Goal: Task Accomplishment & Management: Manage account settings

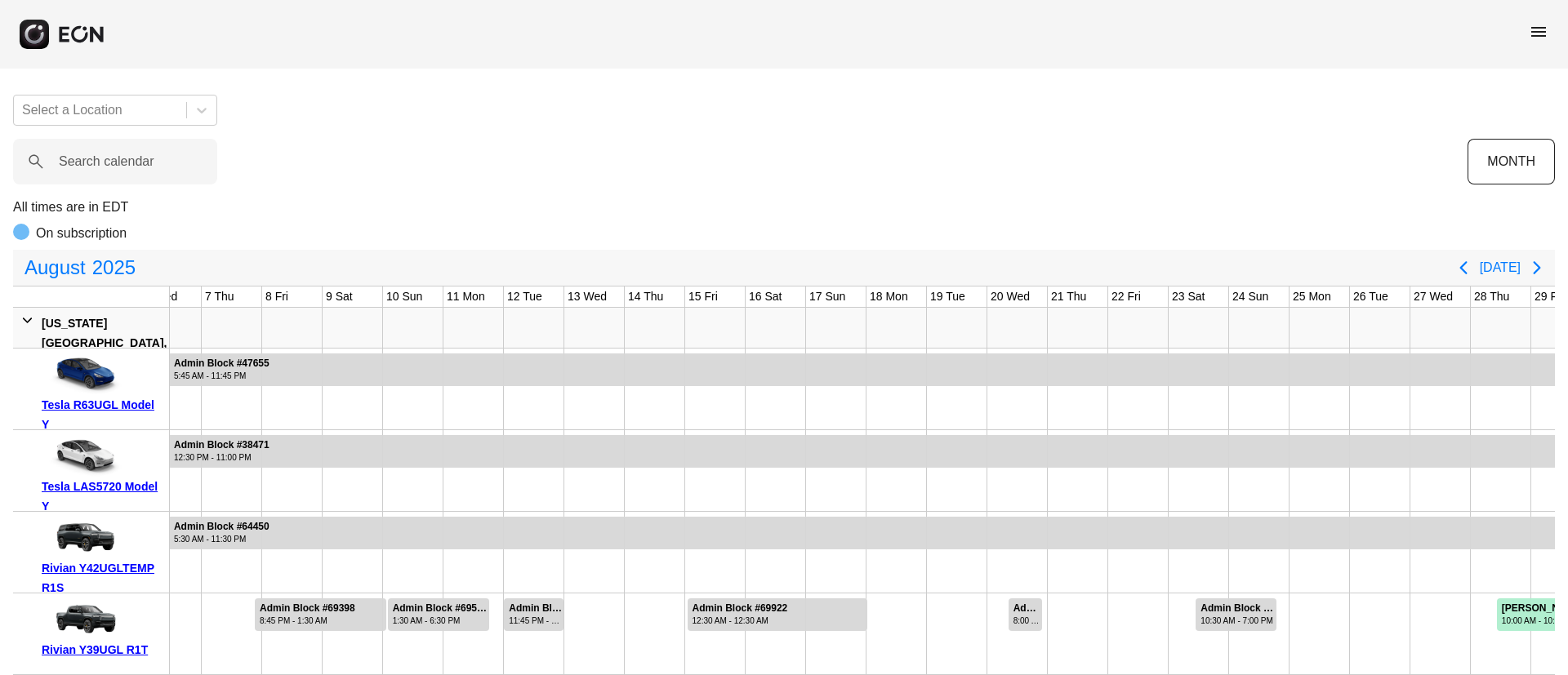
click at [1542, 34] on span "menu" at bounding box center [1538, 32] width 20 height 20
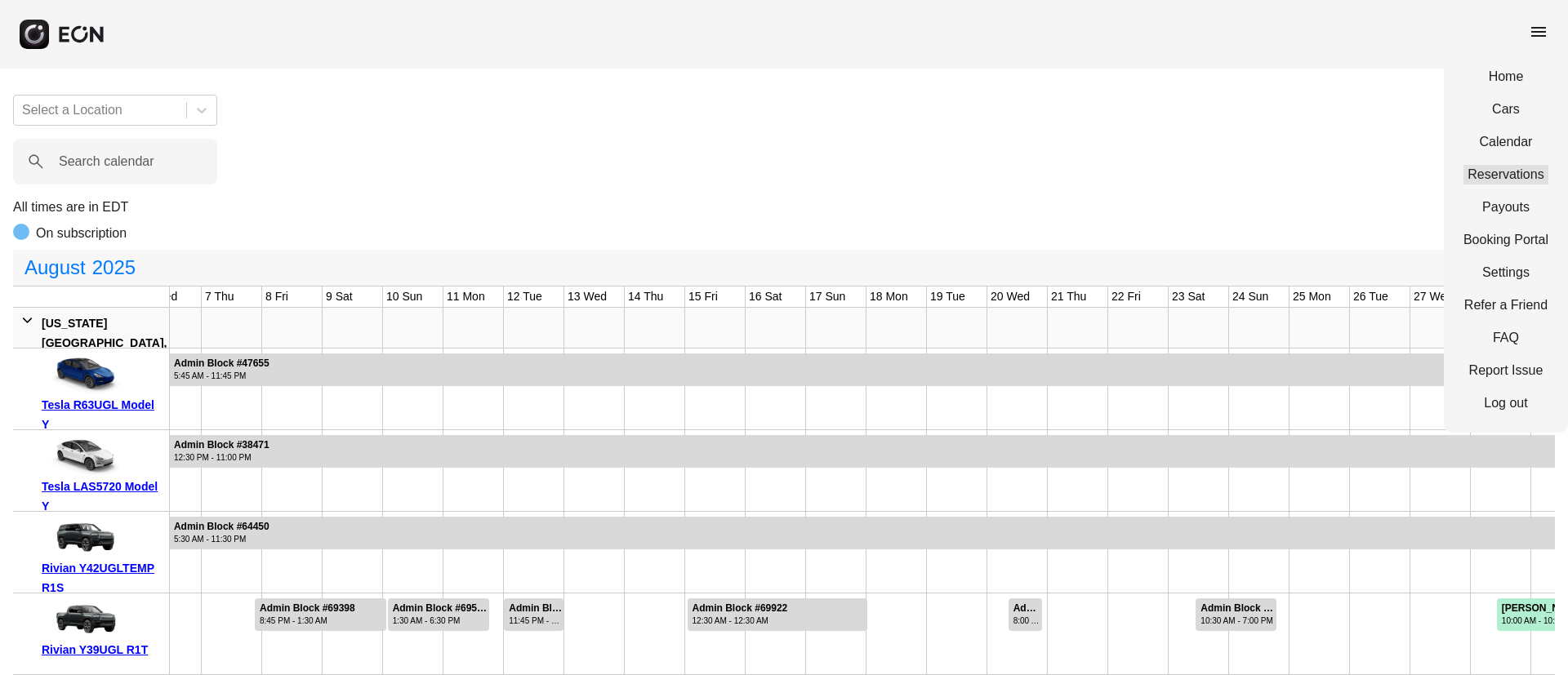
click at [1506, 179] on link "Reservations" at bounding box center [1505, 174] width 85 height 20
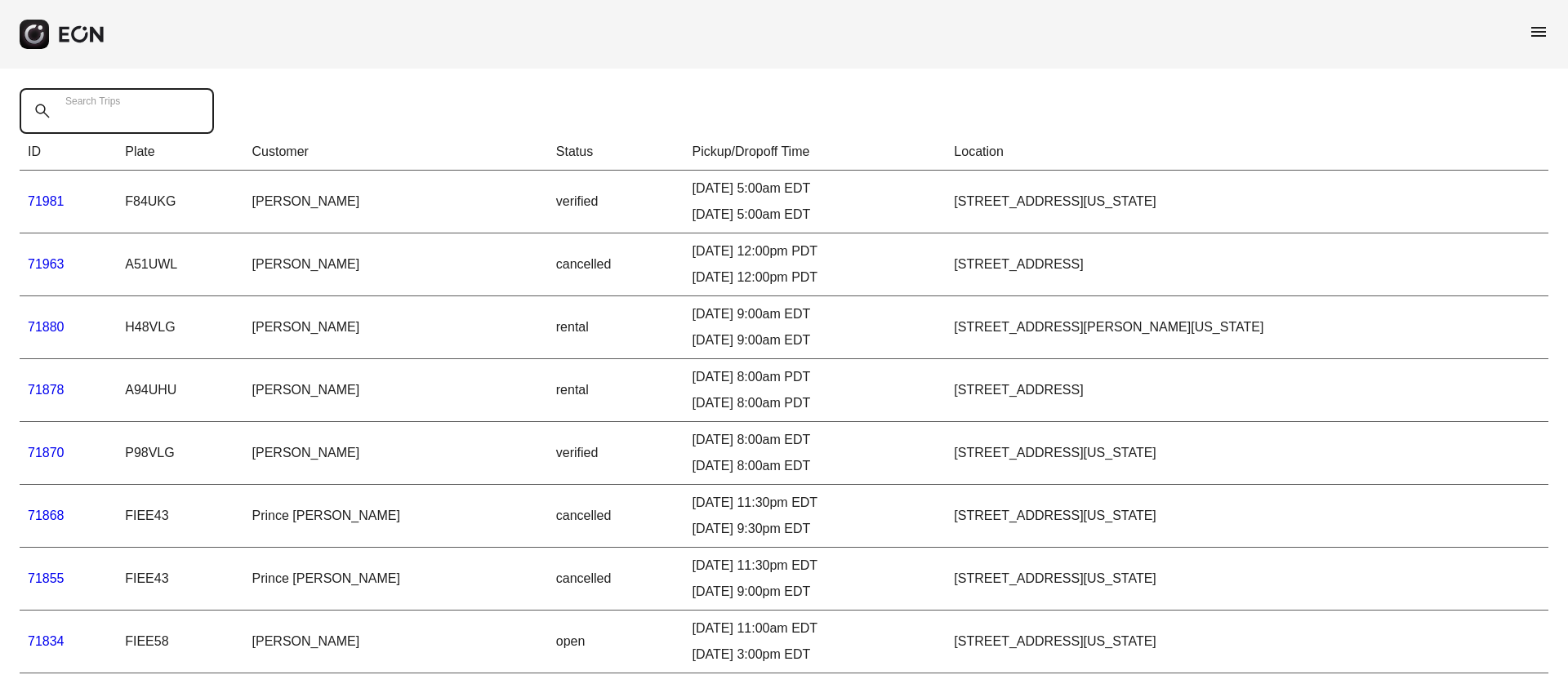
click at [111, 122] on Trips "Search Trips" at bounding box center [117, 111] width 195 height 45
paste Trips "*****"
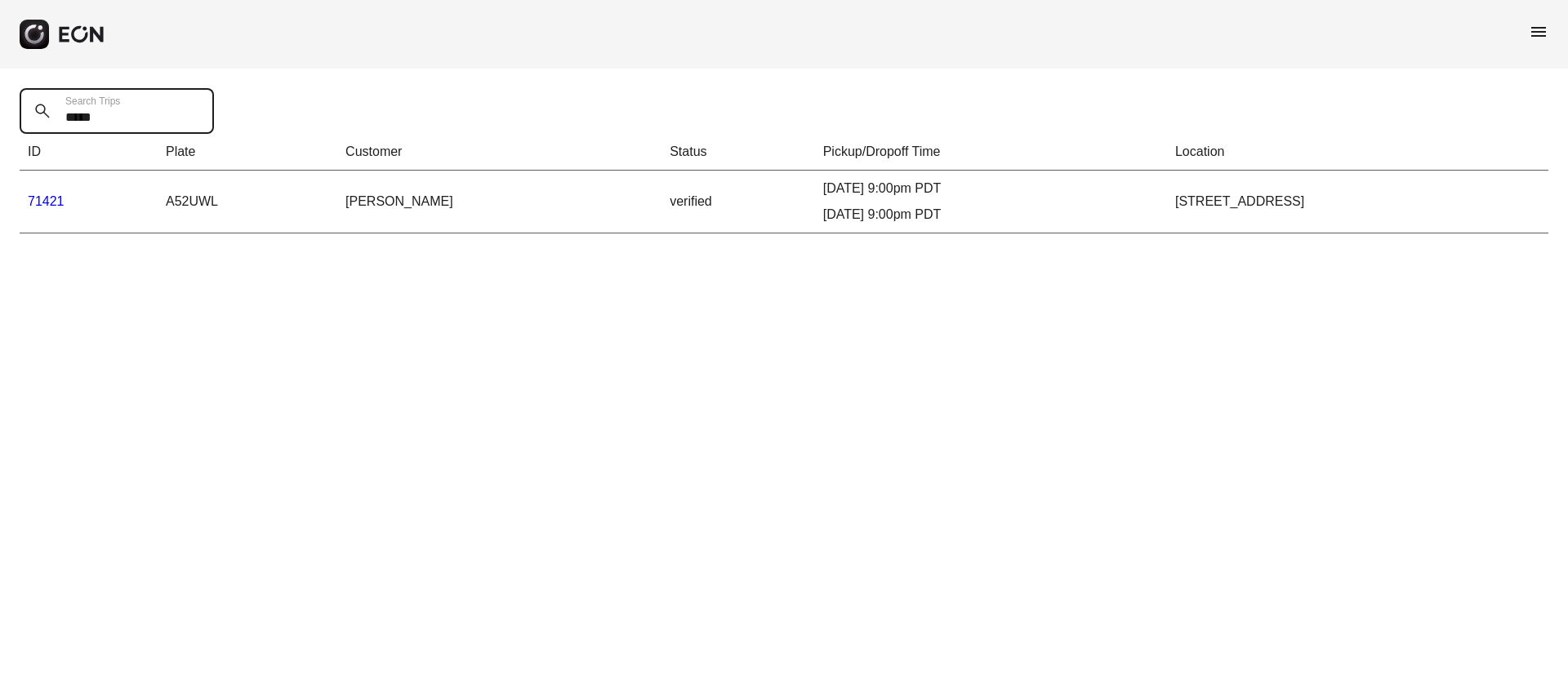
type Trips "*****"
click at [57, 201] on link "71421" at bounding box center [45, 201] width 37 height 14
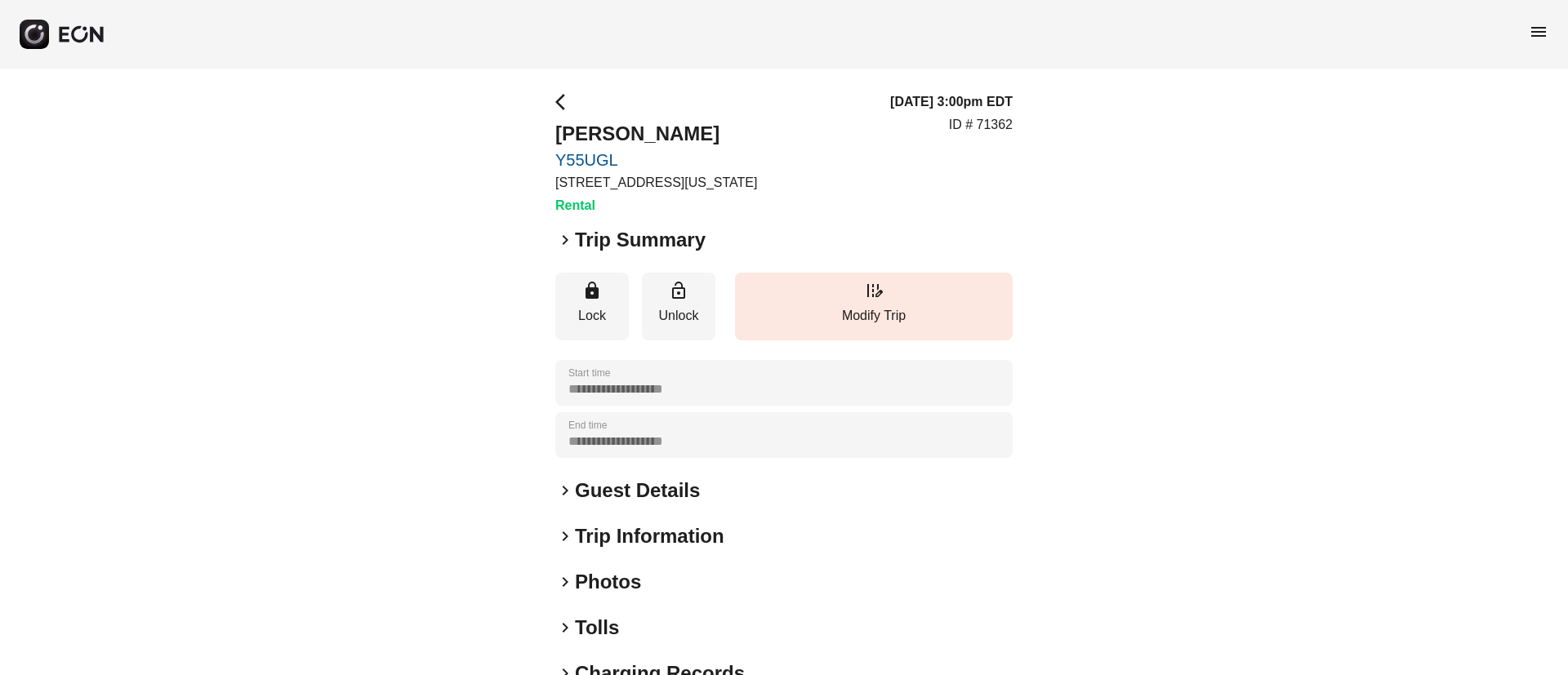
click at [601, 494] on h2 "Guest Details" at bounding box center [637, 490] width 125 height 26
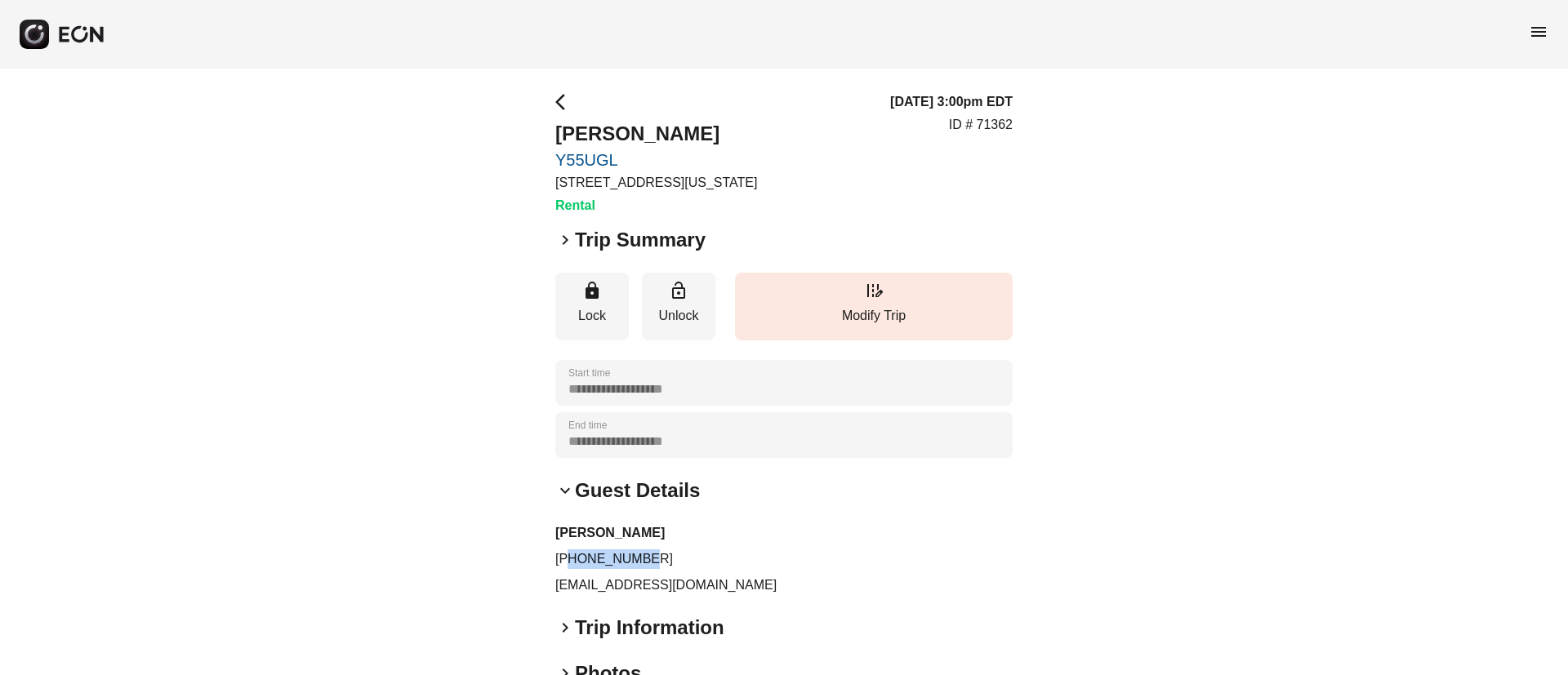
drag, startPoint x: 571, startPoint y: 556, endPoint x: 668, endPoint y: 559, distance: 97.0
click at [668, 559] on p "+31639141133" at bounding box center [784, 559] width 458 height 20
drag, startPoint x: 665, startPoint y: 563, endPoint x: 542, endPoint y: 562, distance: 123.0
click at [542, 562] on div "**********" at bounding box center [784, 487] width 1568 height 838
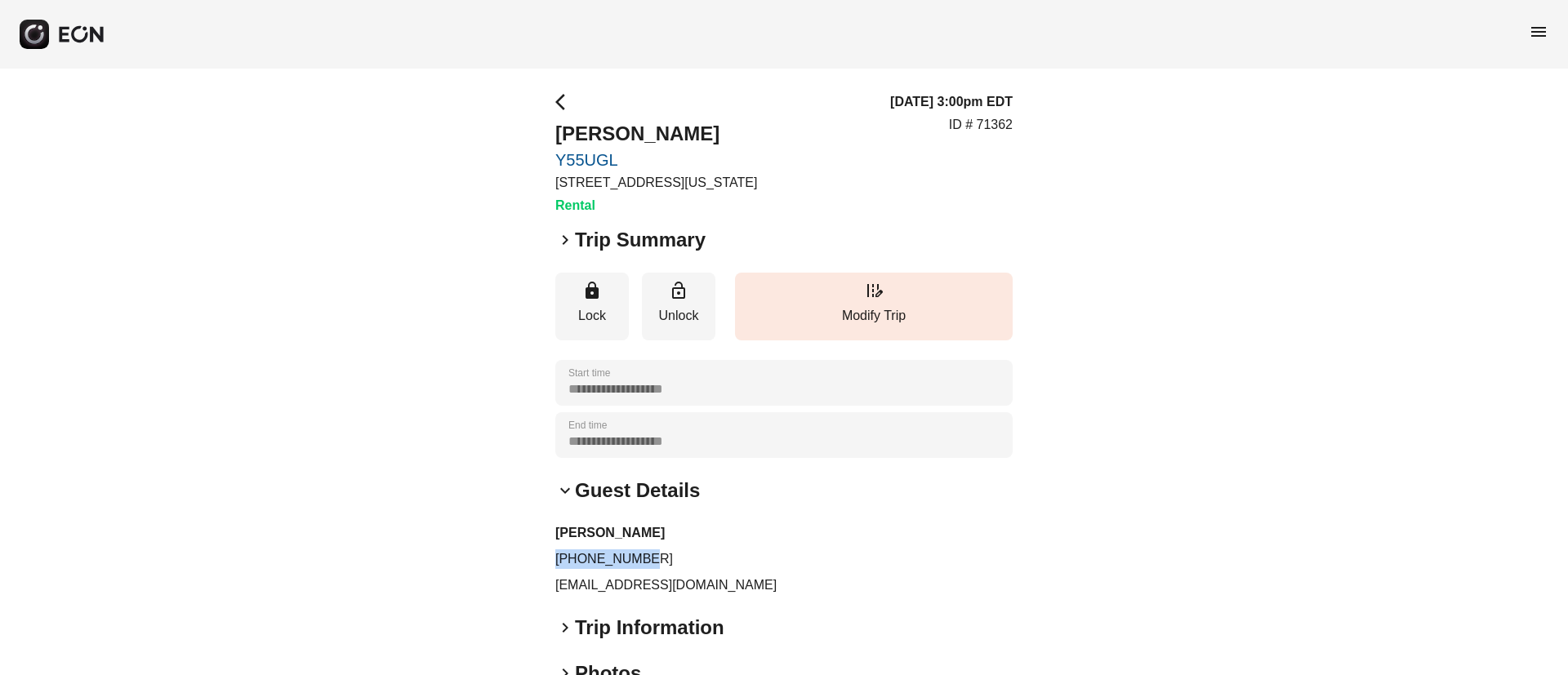
copy p "+31639141133"
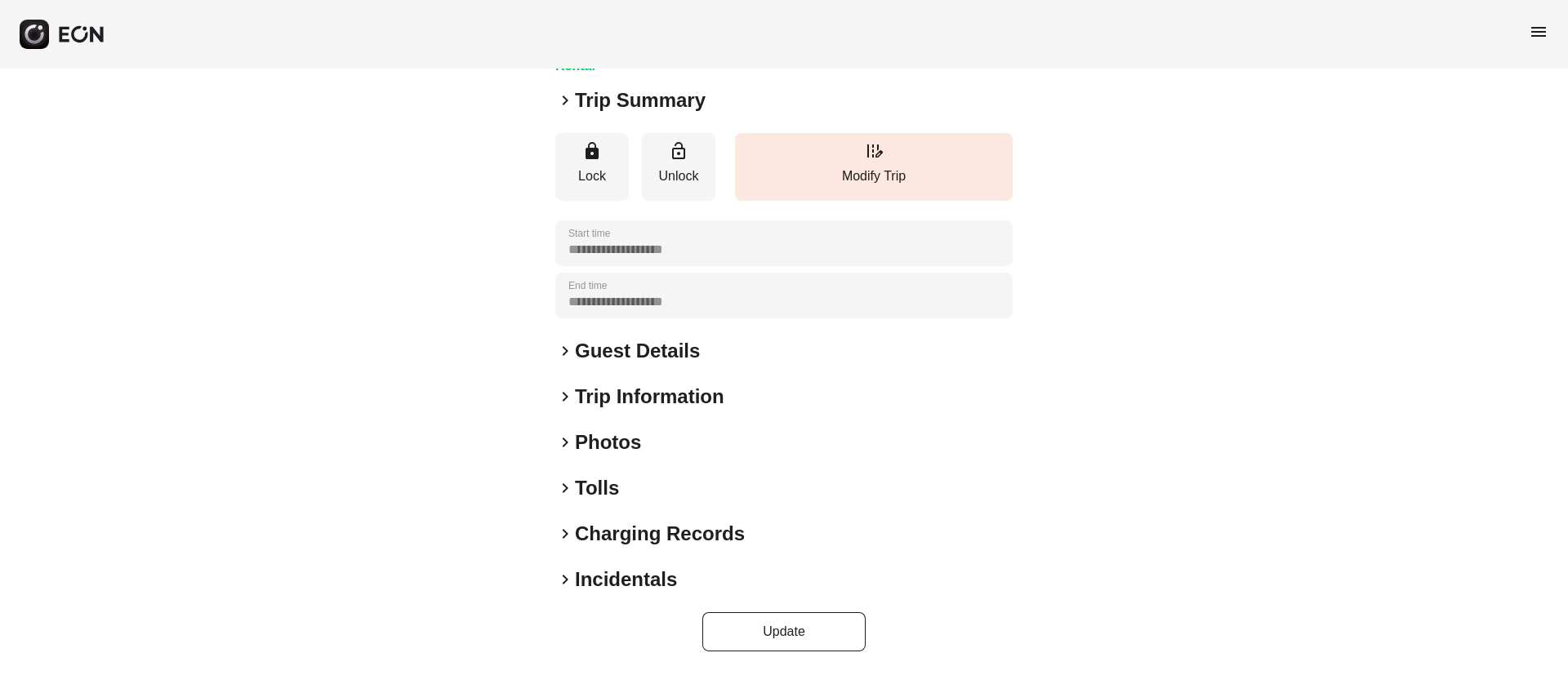
click at [630, 445] on h2 "Photos" at bounding box center [607, 442] width 66 height 26
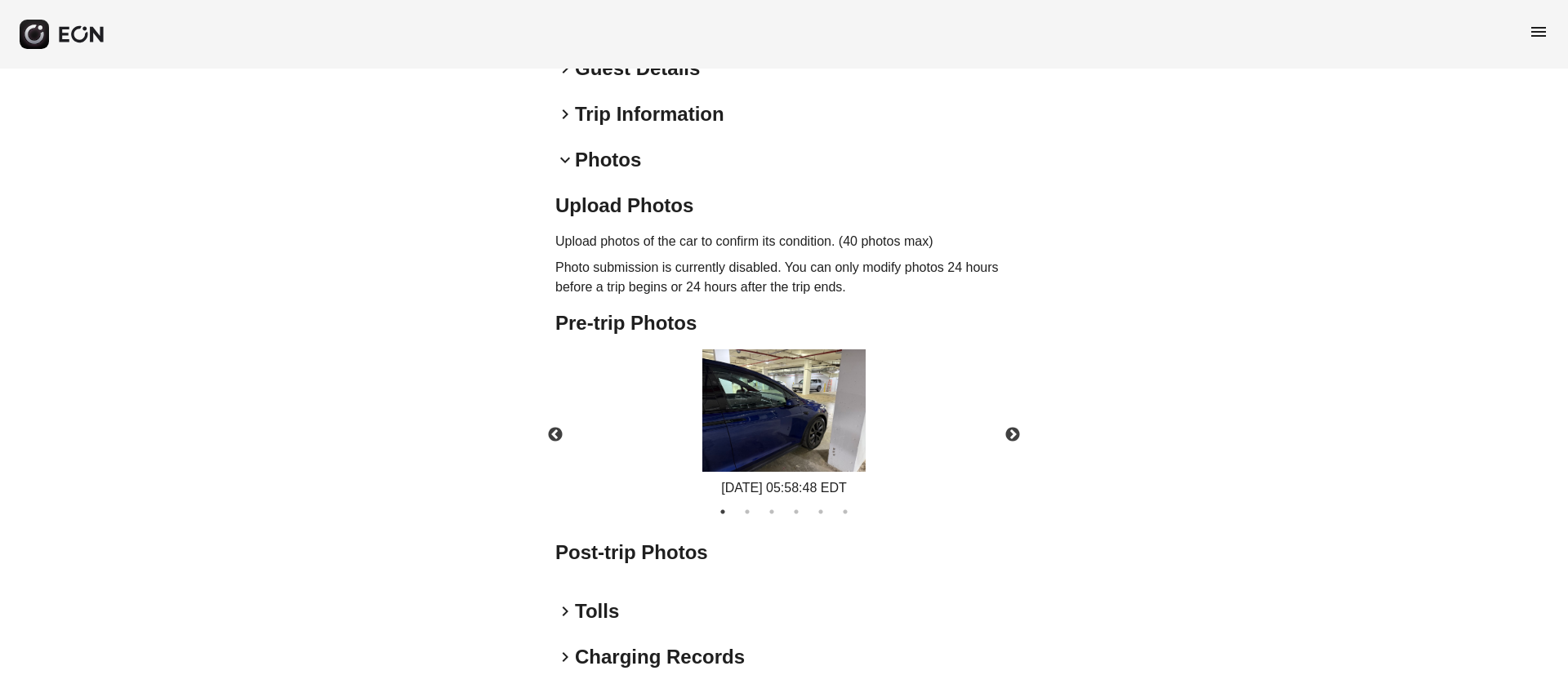
scroll to position [423, 0]
click at [823, 429] on img at bounding box center [783, 409] width 164 height 122
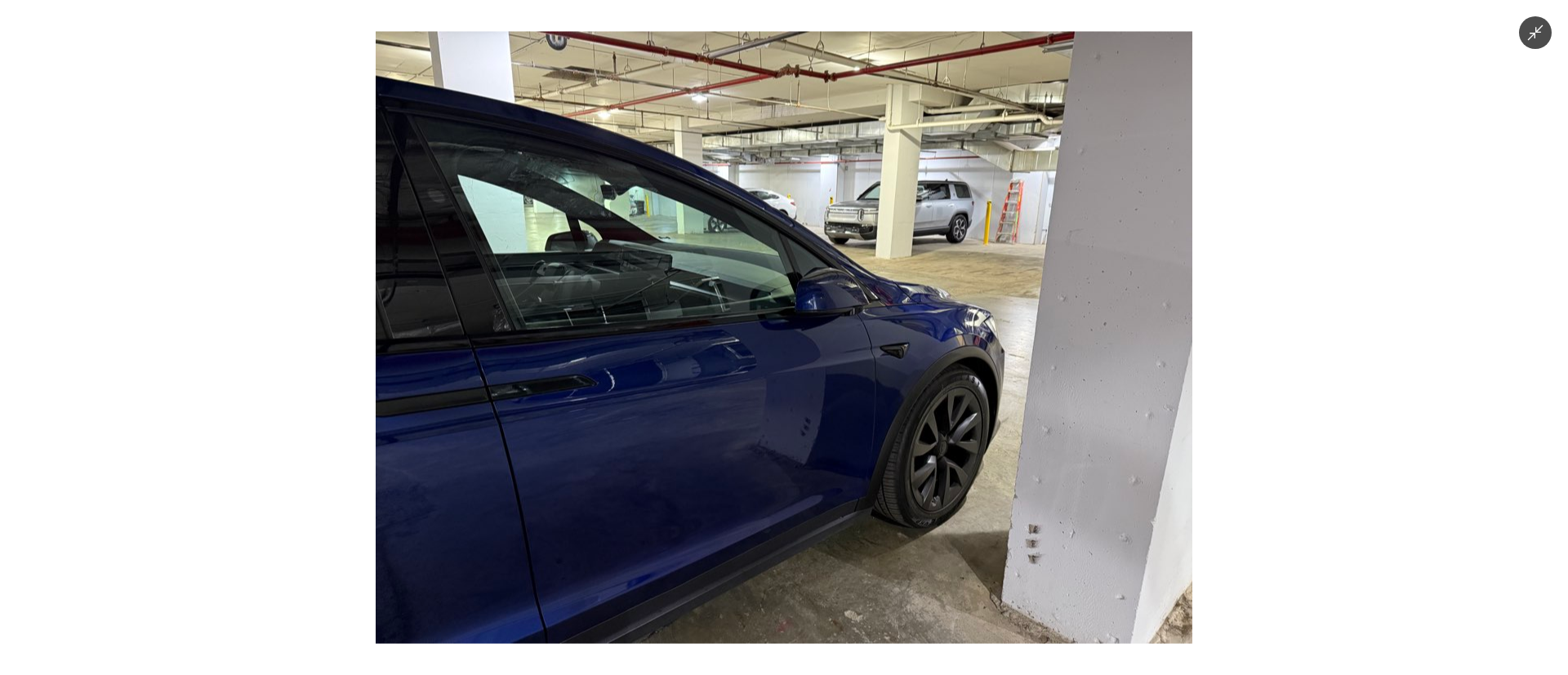
click at [823, 429] on img at bounding box center [783, 338] width 817 height 612
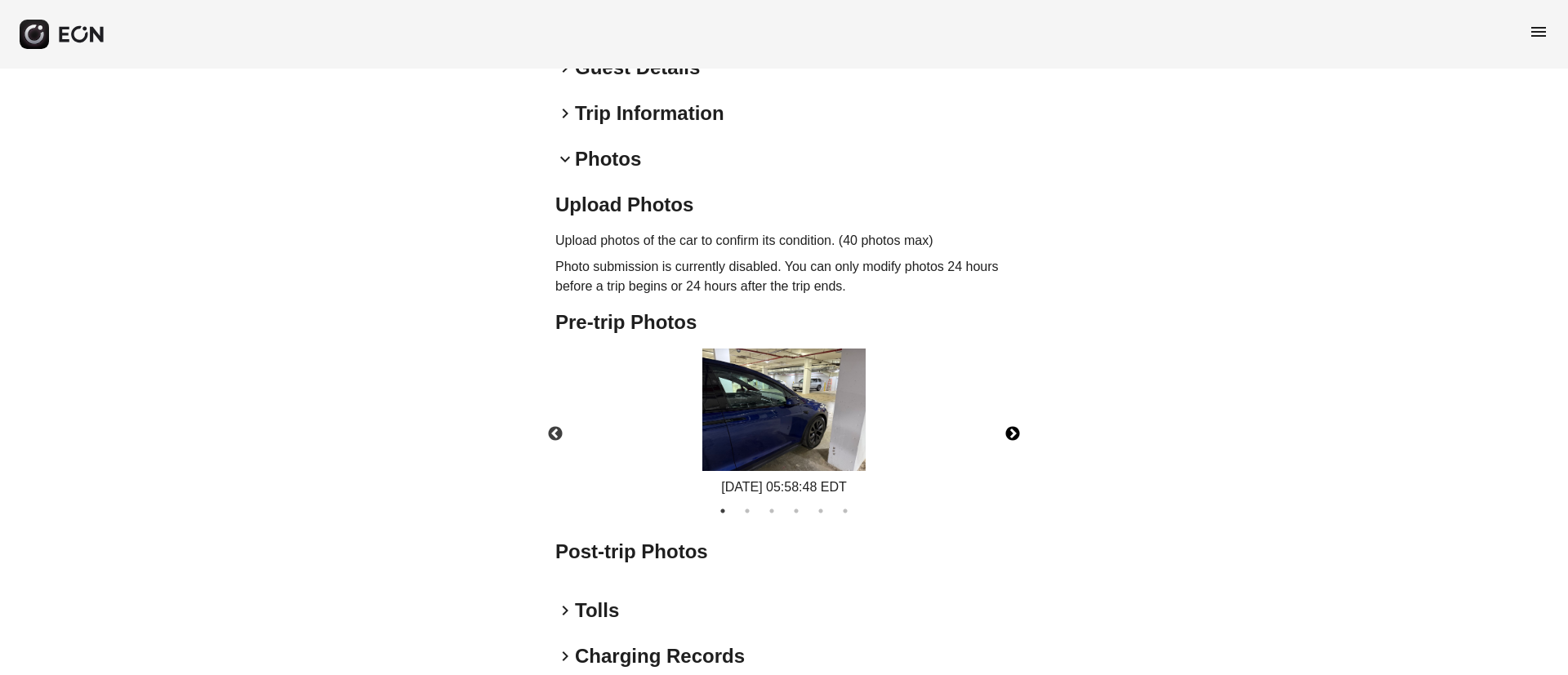
click at [1016, 434] on button "Next" at bounding box center [1012, 434] width 57 height 57
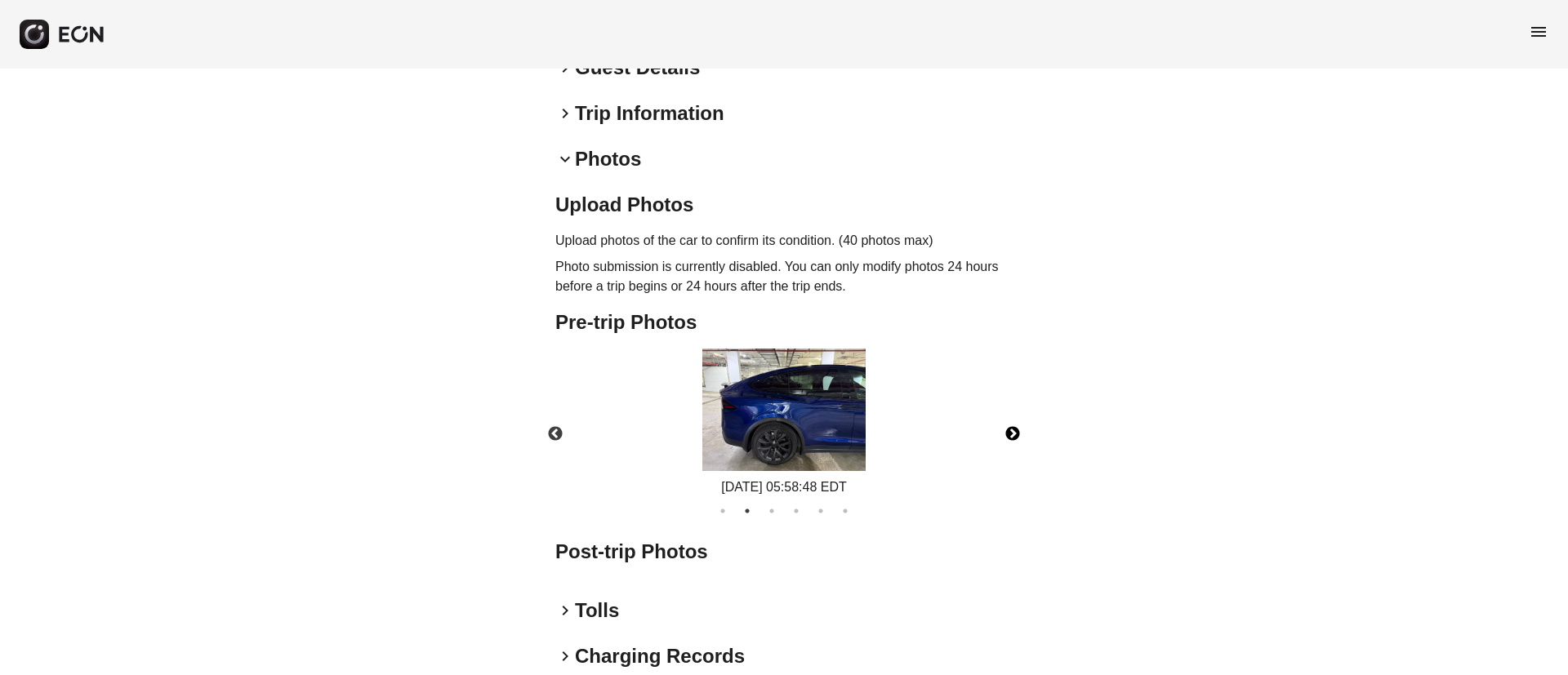
click at [841, 429] on img at bounding box center [783, 409] width 164 height 122
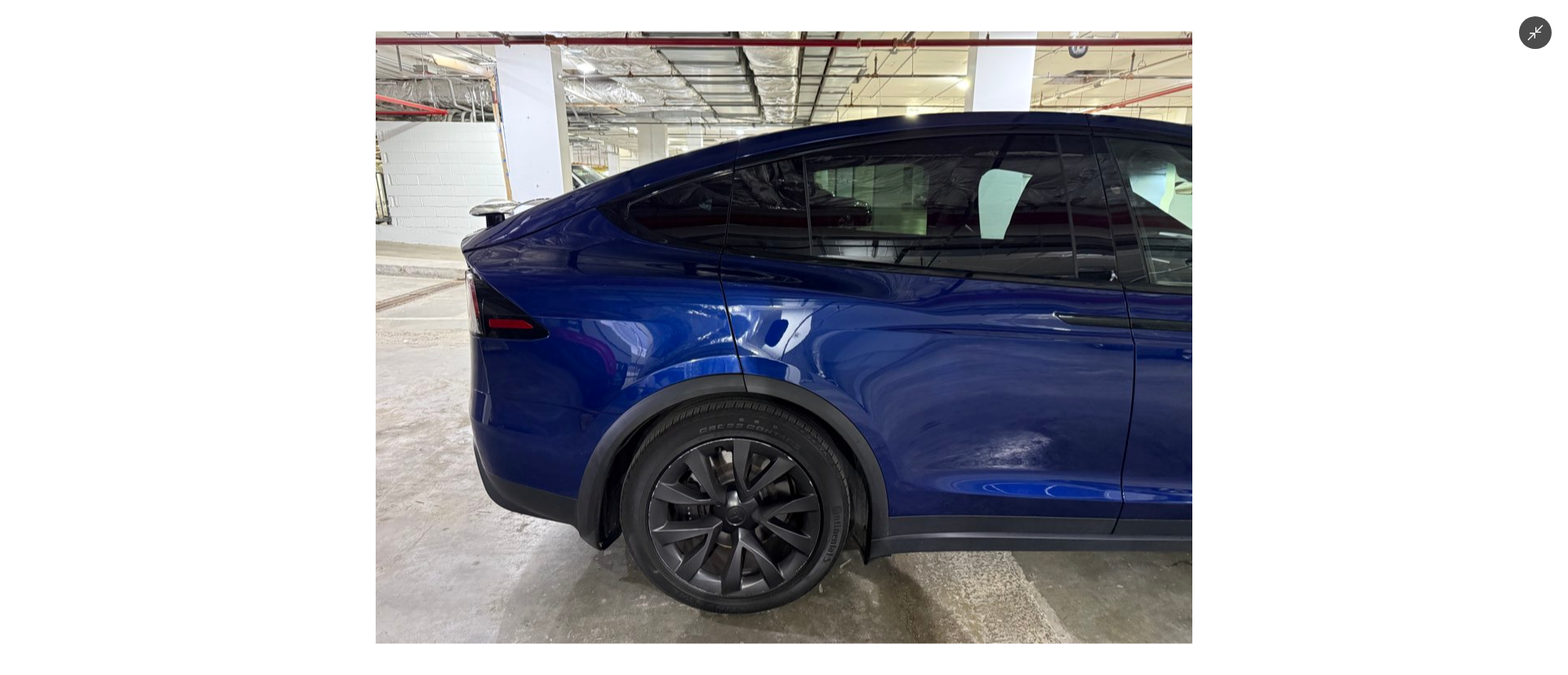
click at [841, 429] on img at bounding box center [783, 338] width 817 height 612
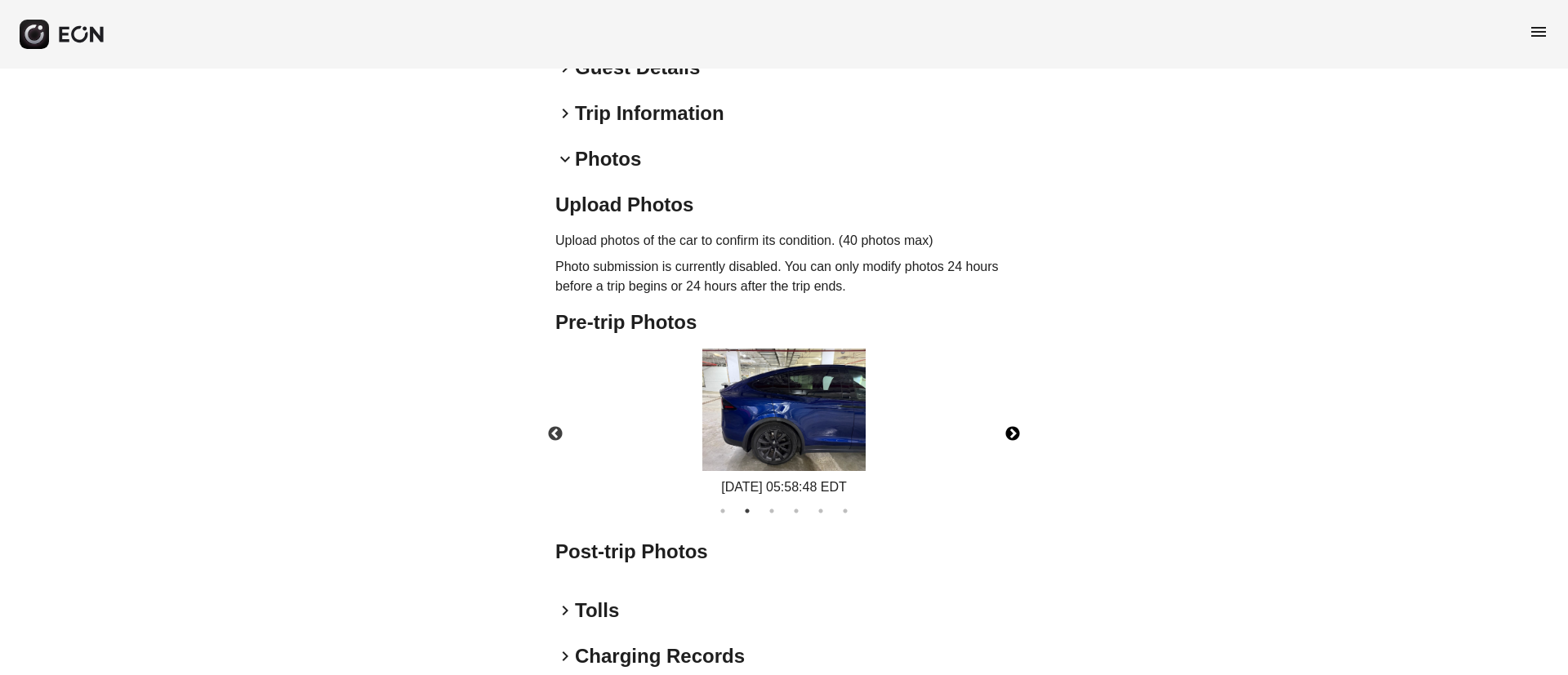
click at [1006, 426] on button "Next" at bounding box center [1012, 434] width 57 height 57
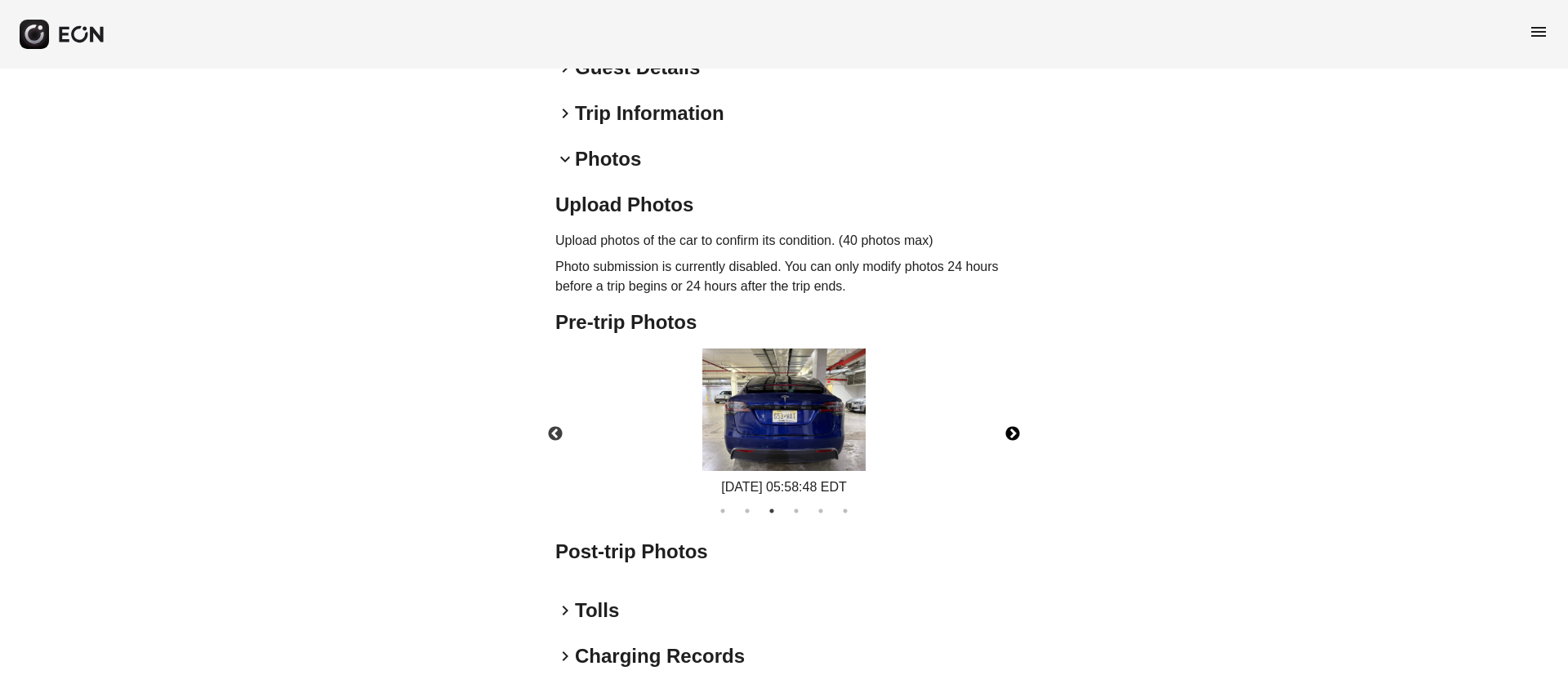
click at [805, 410] on img at bounding box center [783, 409] width 164 height 122
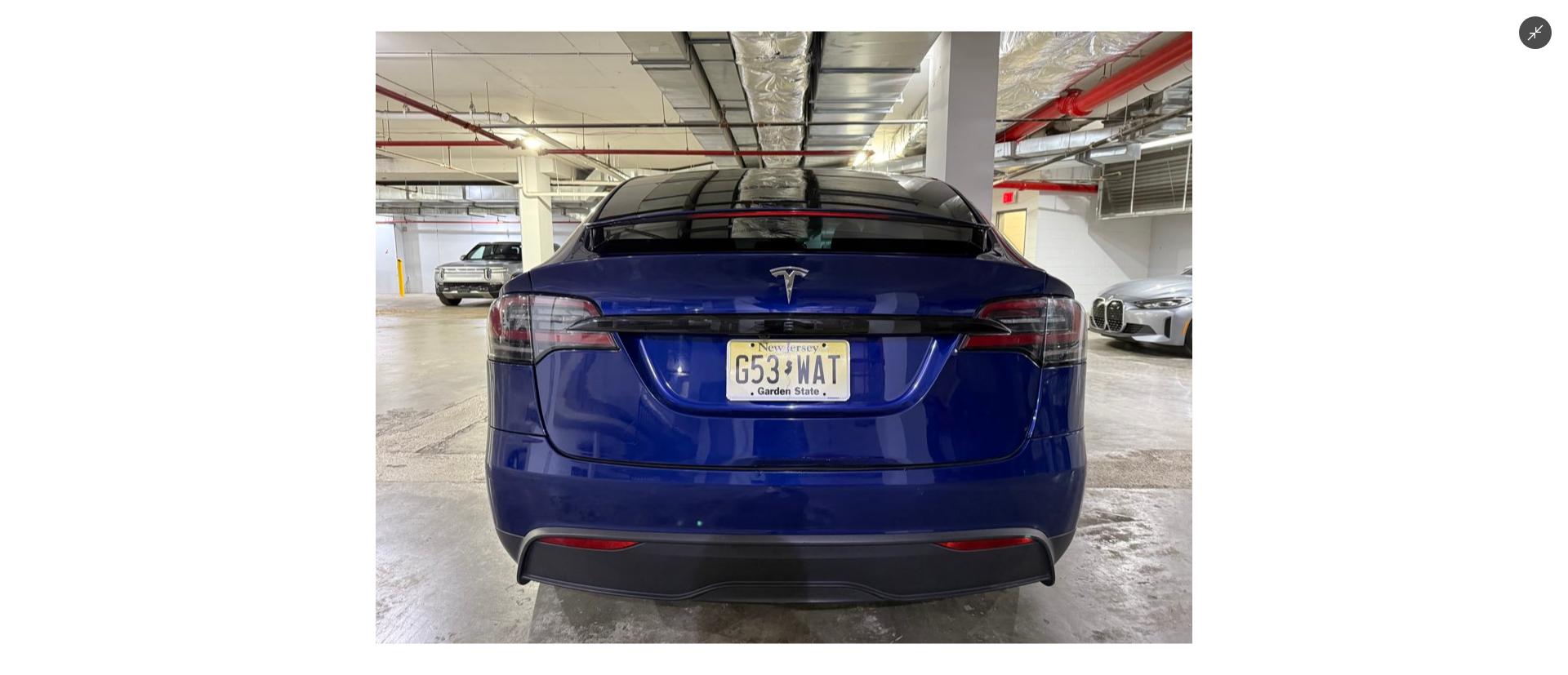
click at [823, 410] on img at bounding box center [783, 338] width 817 height 612
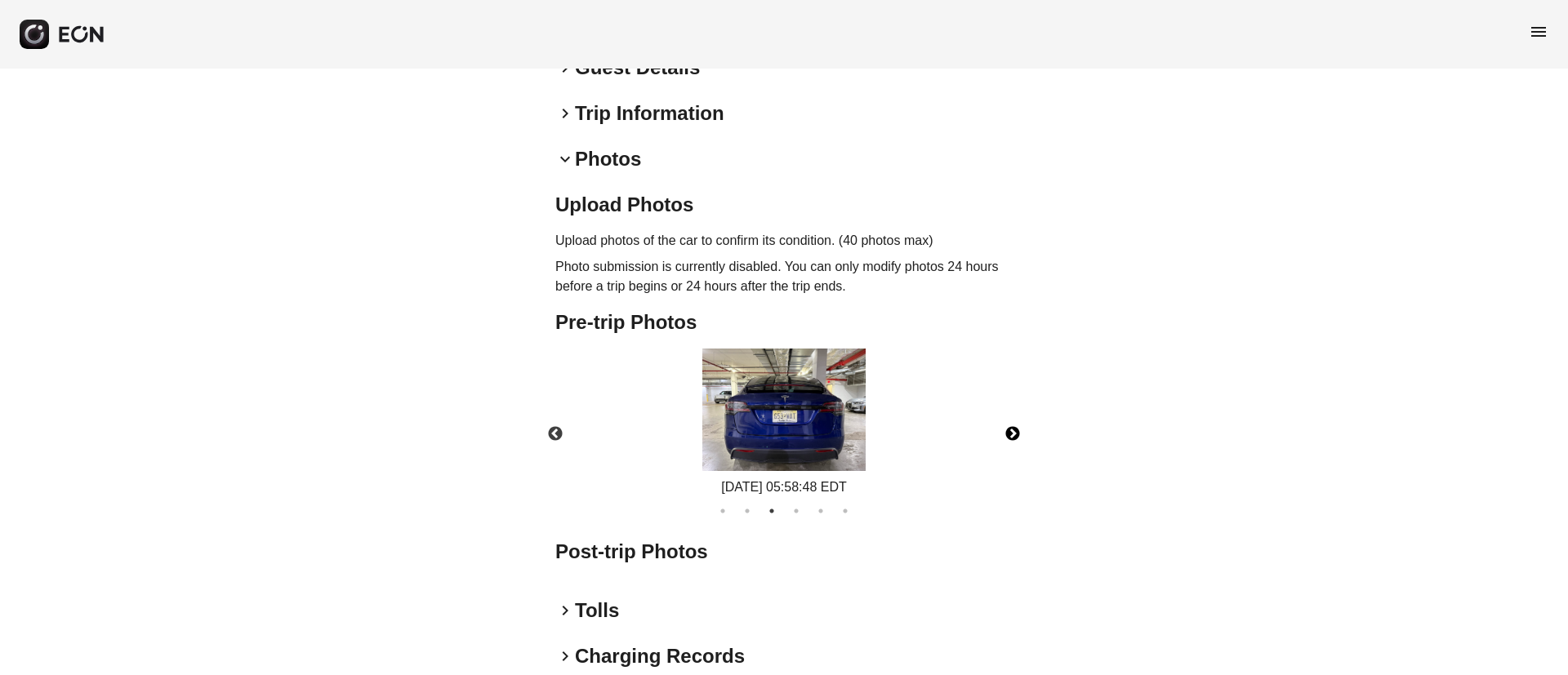
click at [1012, 425] on button "Next" at bounding box center [1012, 434] width 57 height 57
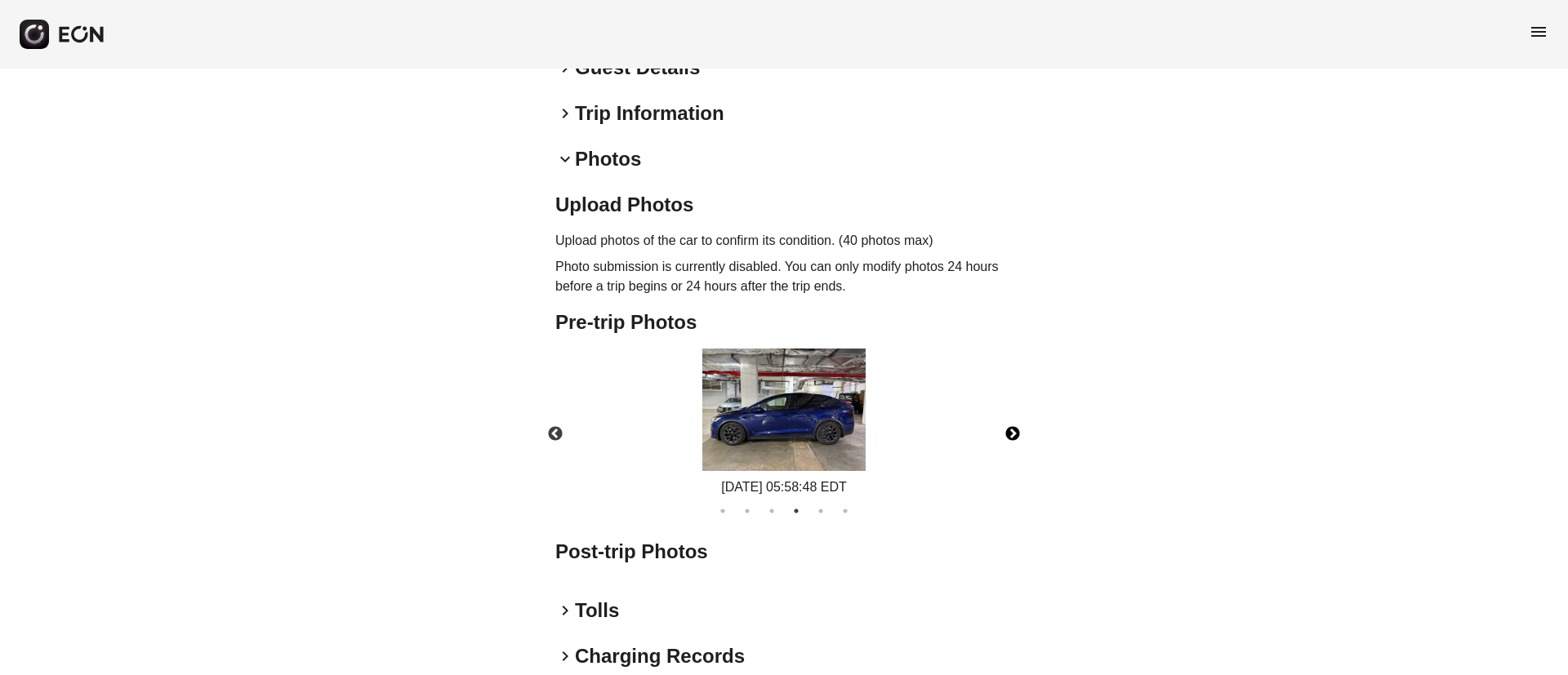
click at [774, 424] on img at bounding box center [783, 409] width 164 height 122
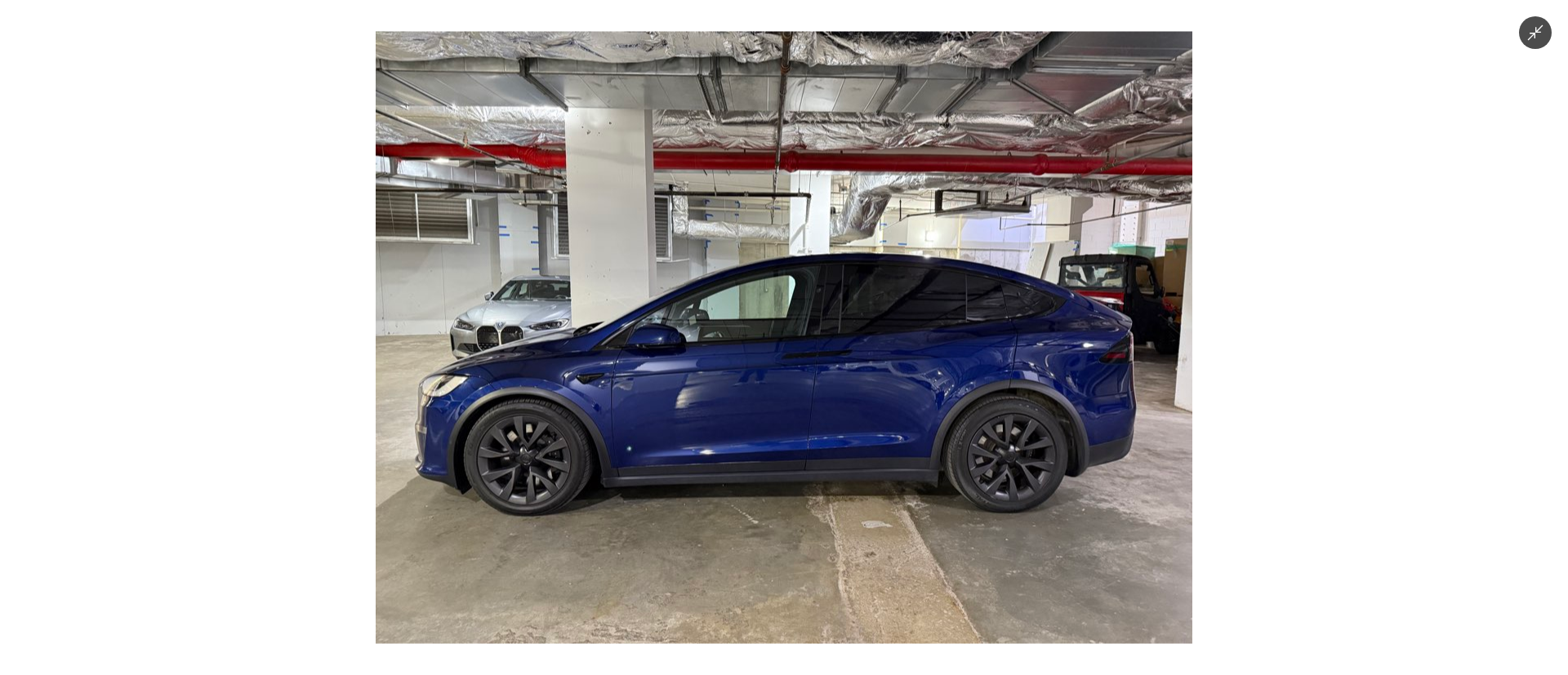
click at [774, 424] on img at bounding box center [783, 338] width 817 height 612
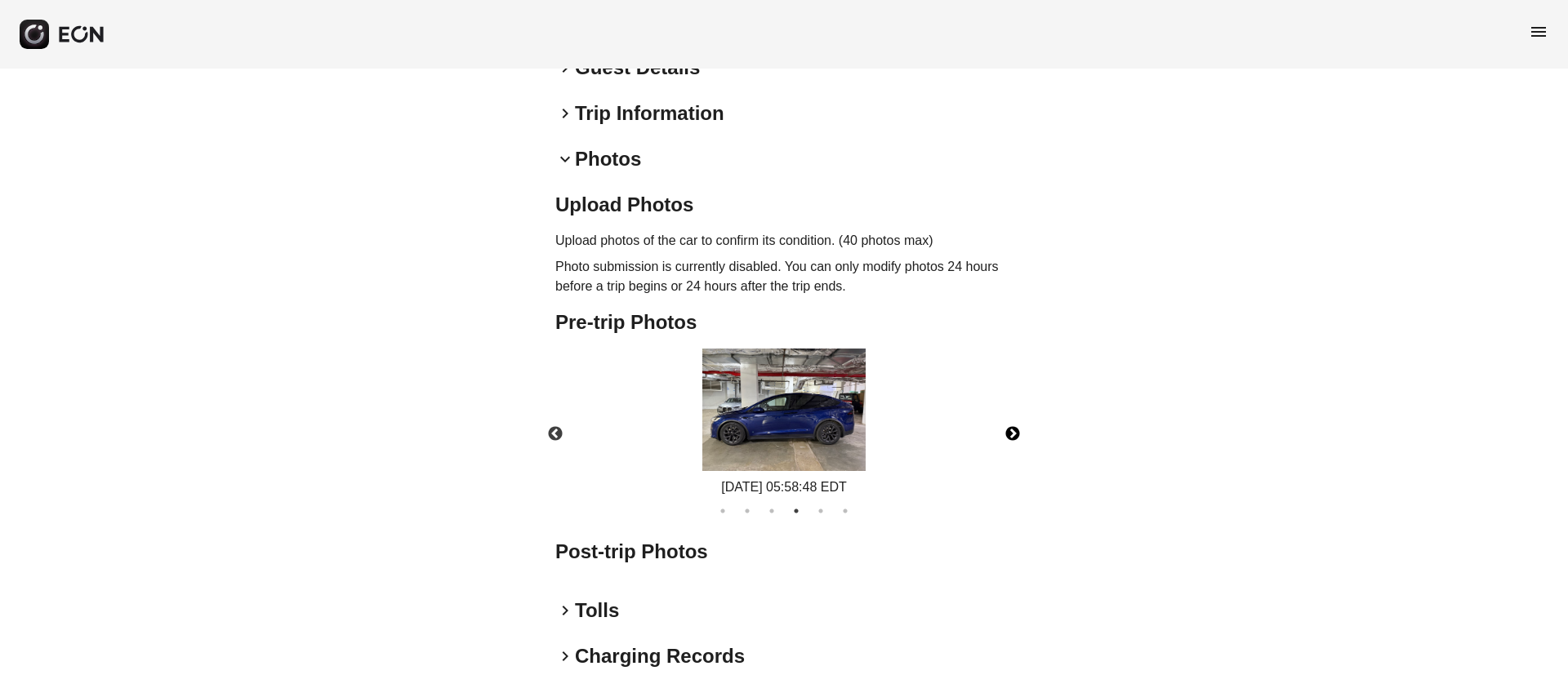
click at [774, 424] on img at bounding box center [783, 409] width 164 height 122
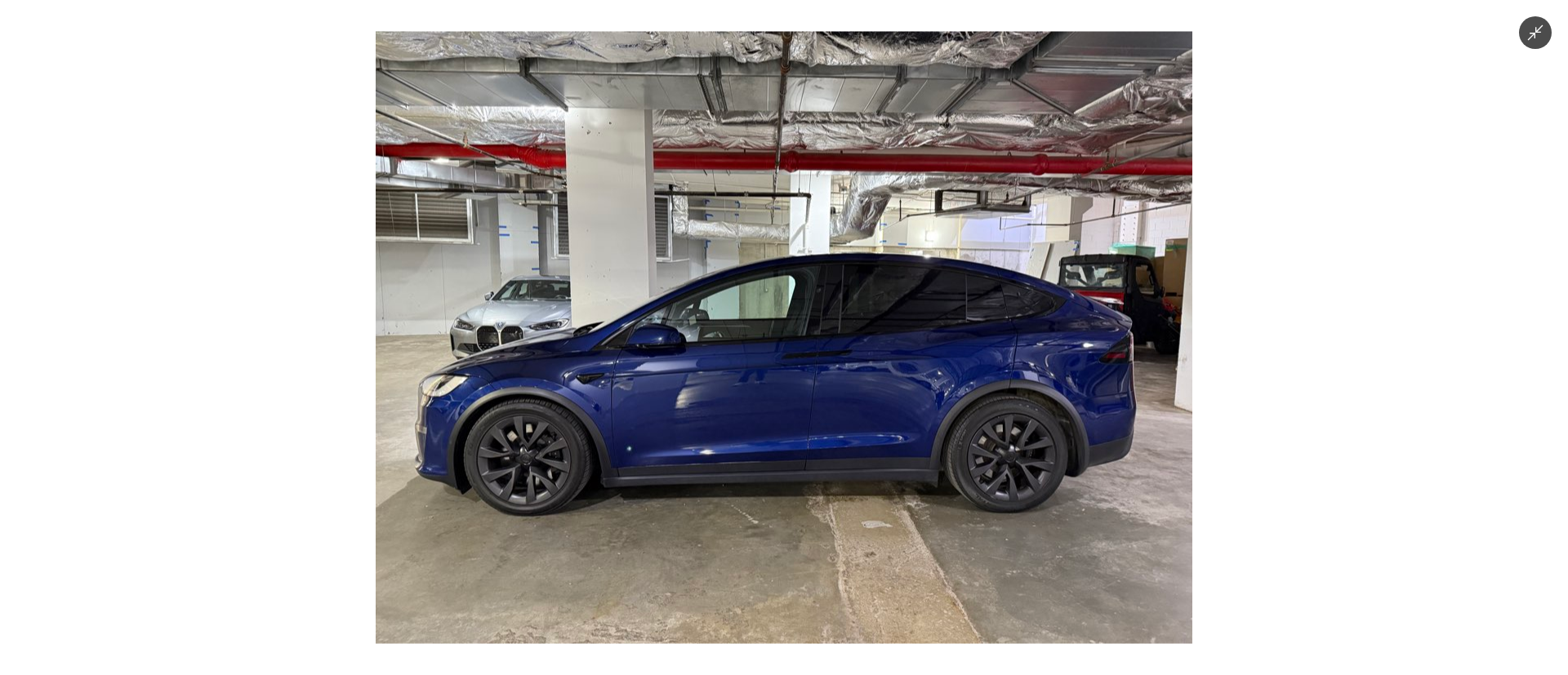
click at [774, 424] on img at bounding box center [783, 338] width 817 height 612
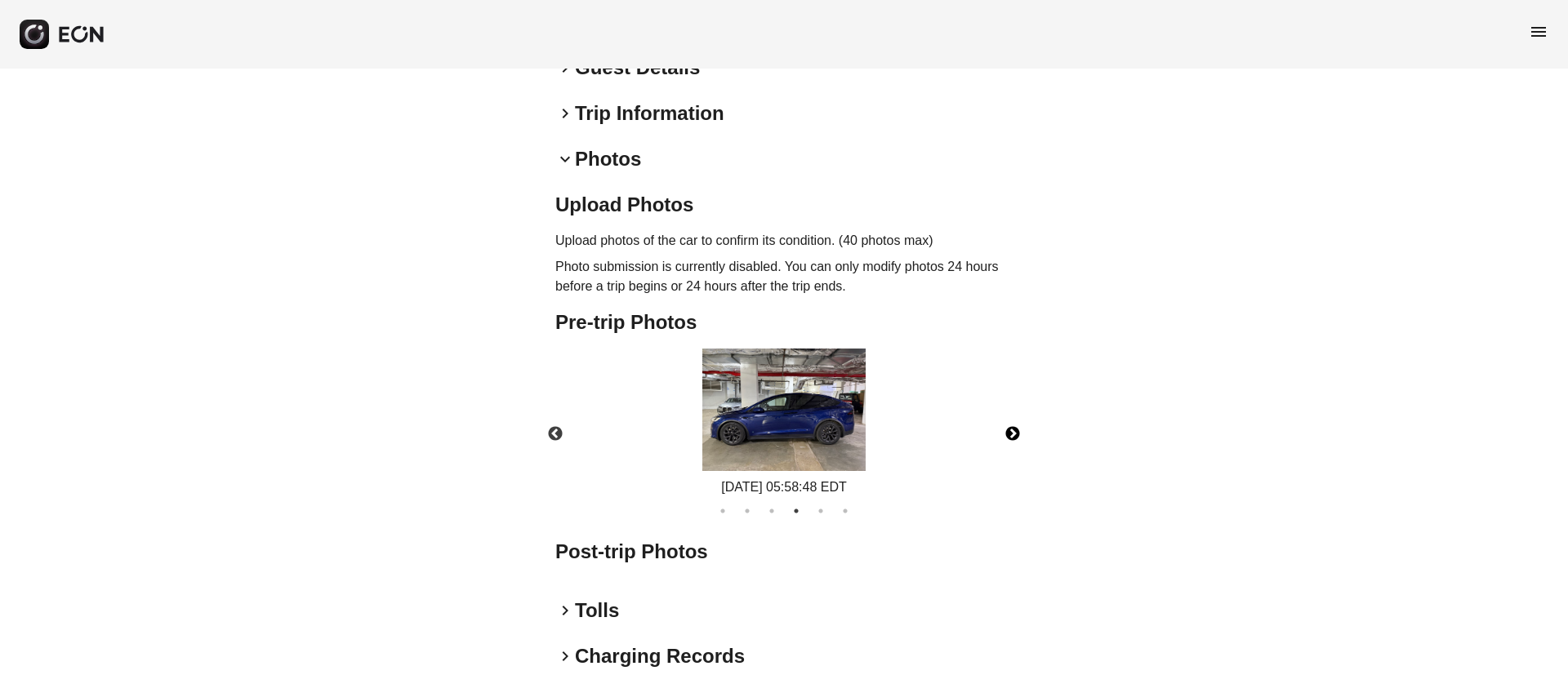
click at [1013, 430] on button "Next" at bounding box center [1012, 434] width 57 height 57
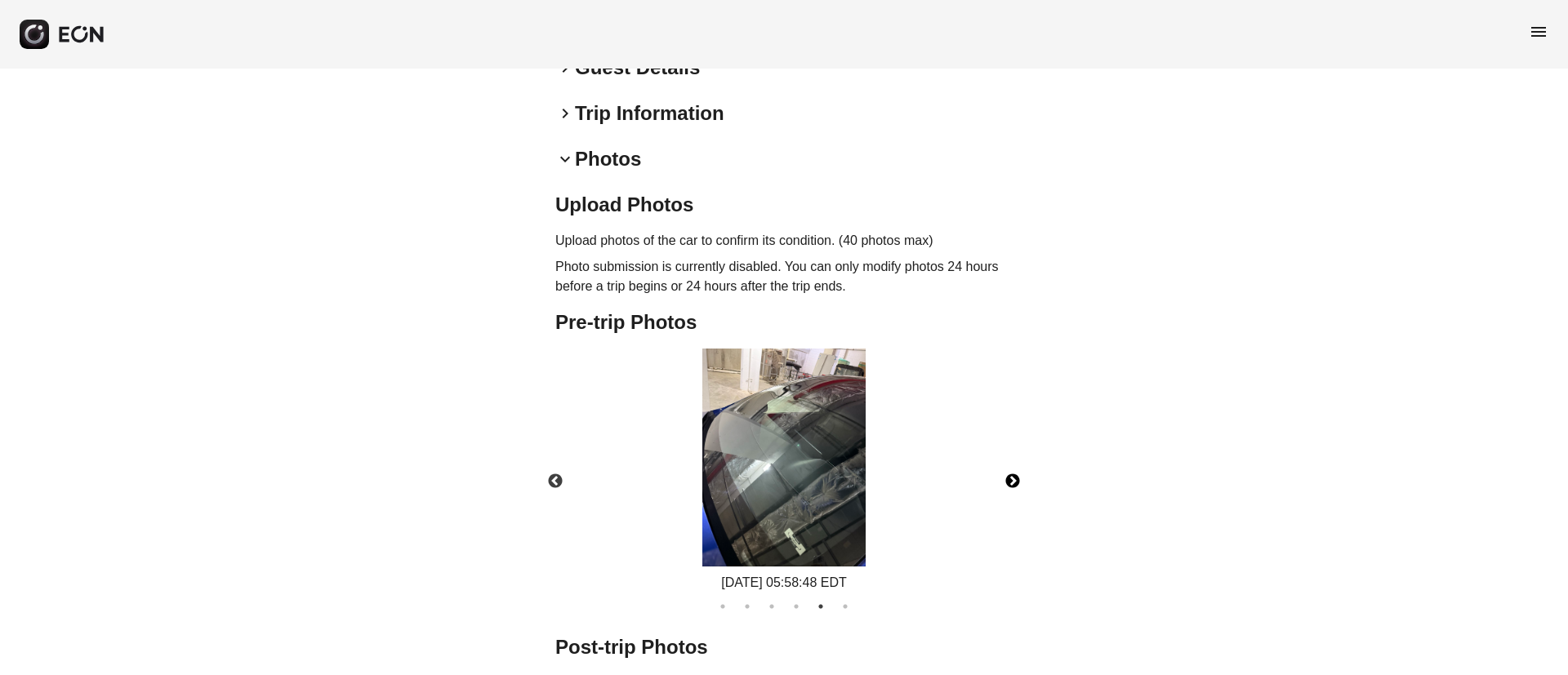
click at [1015, 481] on button "Next" at bounding box center [1012, 481] width 57 height 57
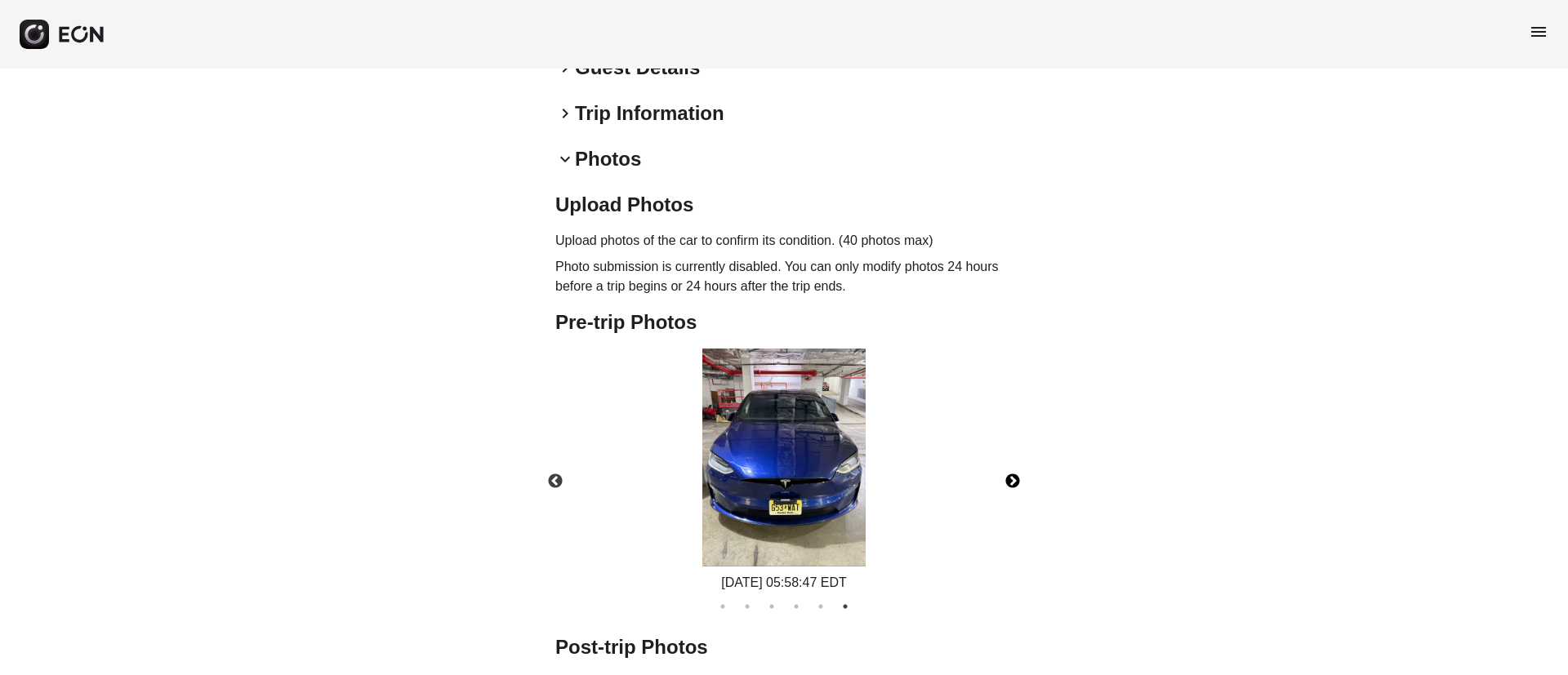
click at [793, 479] on img at bounding box center [783, 457] width 164 height 218
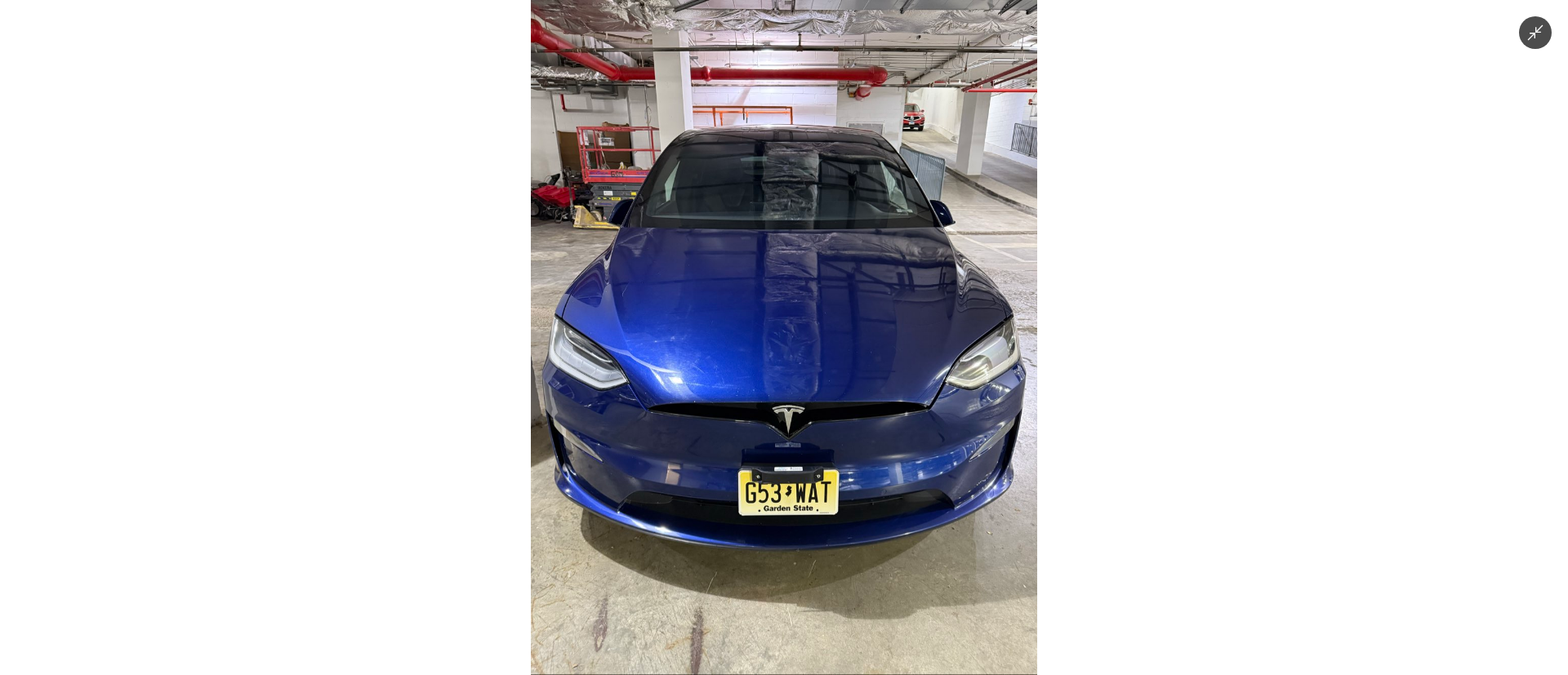
click at [793, 479] on img at bounding box center [783, 338] width 506 height 675
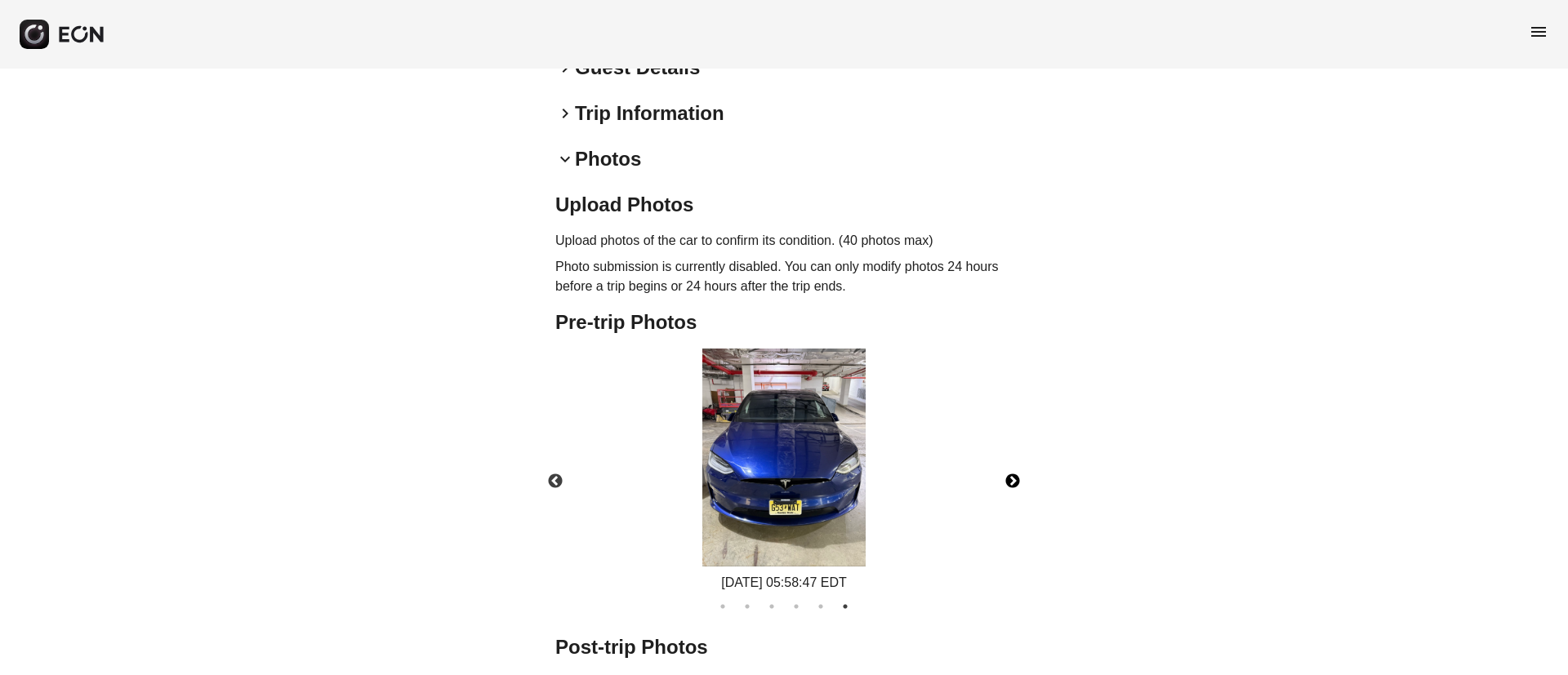
click at [793, 479] on img at bounding box center [783, 457] width 164 height 218
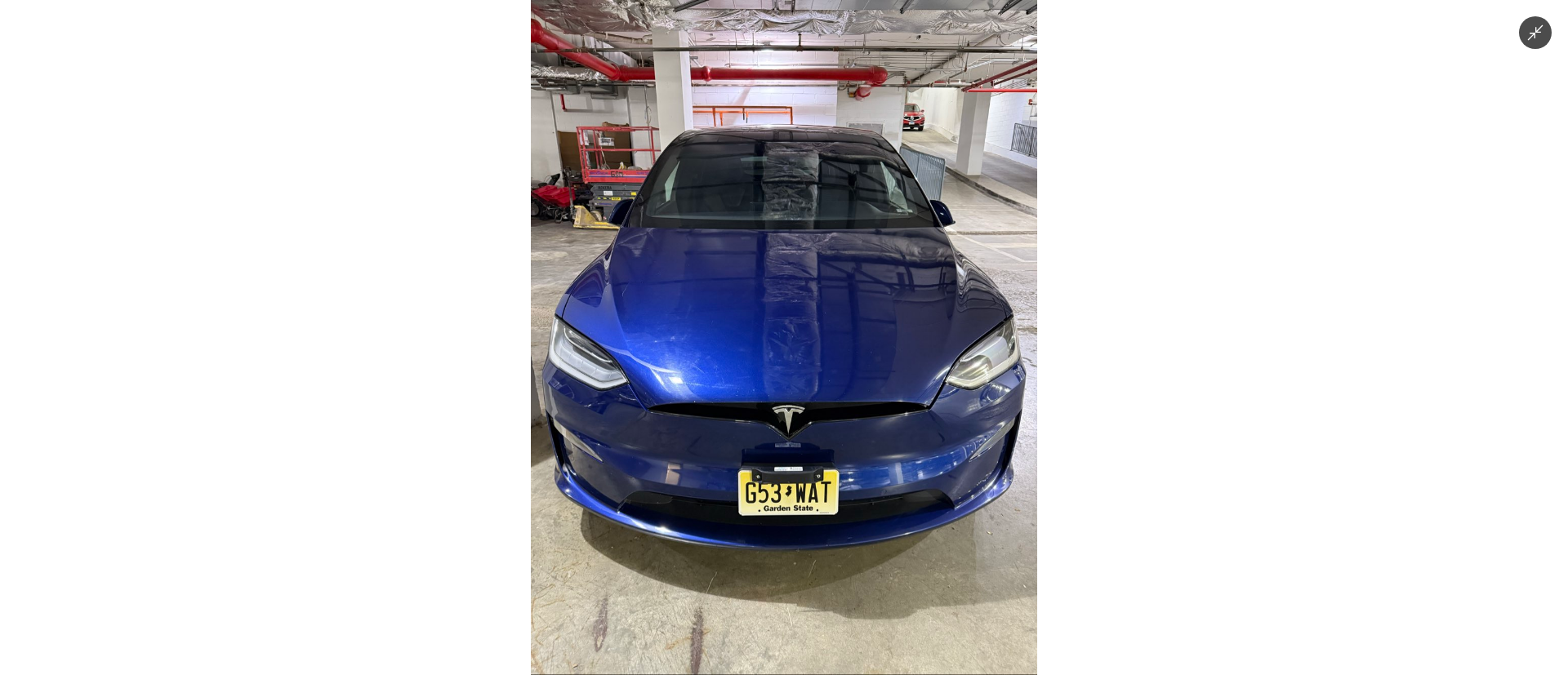
click at [793, 479] on img at bounding box center [783, 338] width 506 height 675
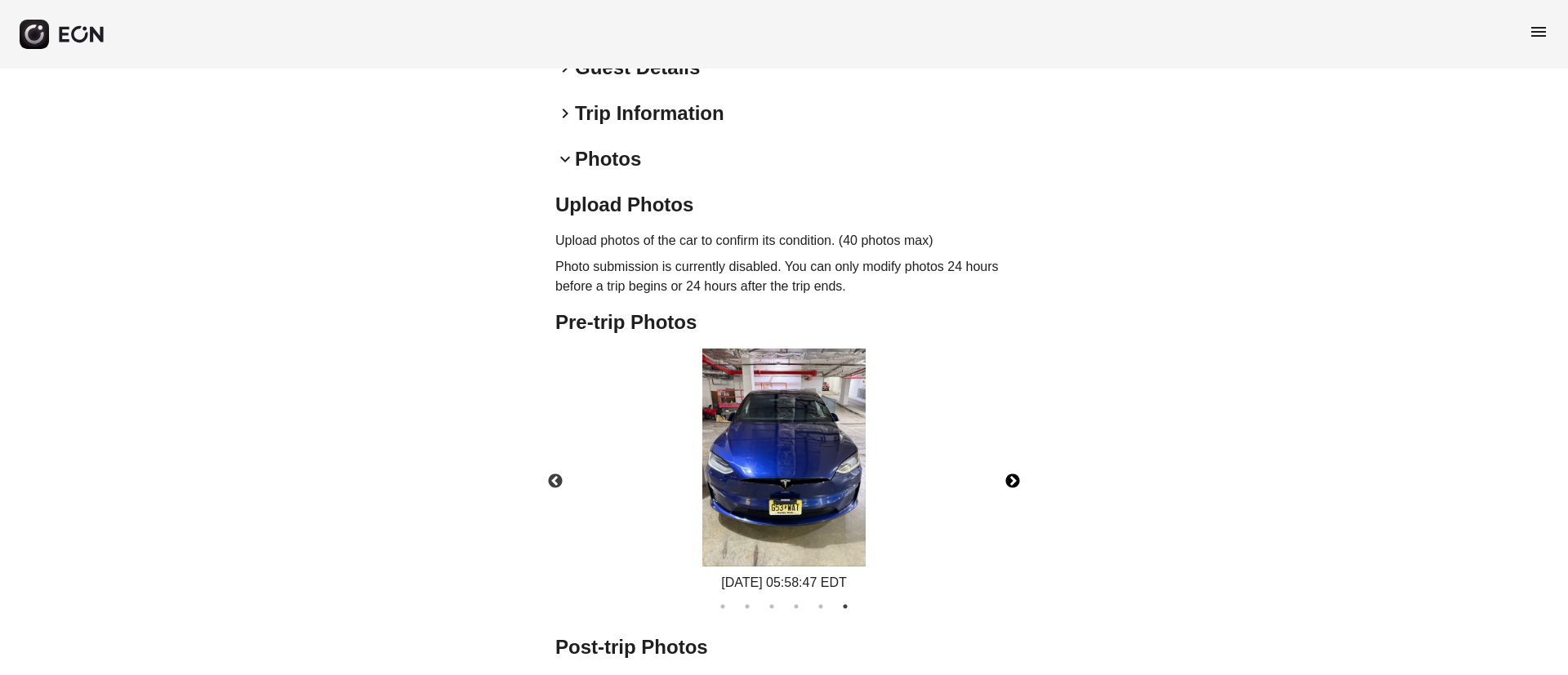
click at [793, 479] on img at bounding box center [783, 457] width 164 height 218
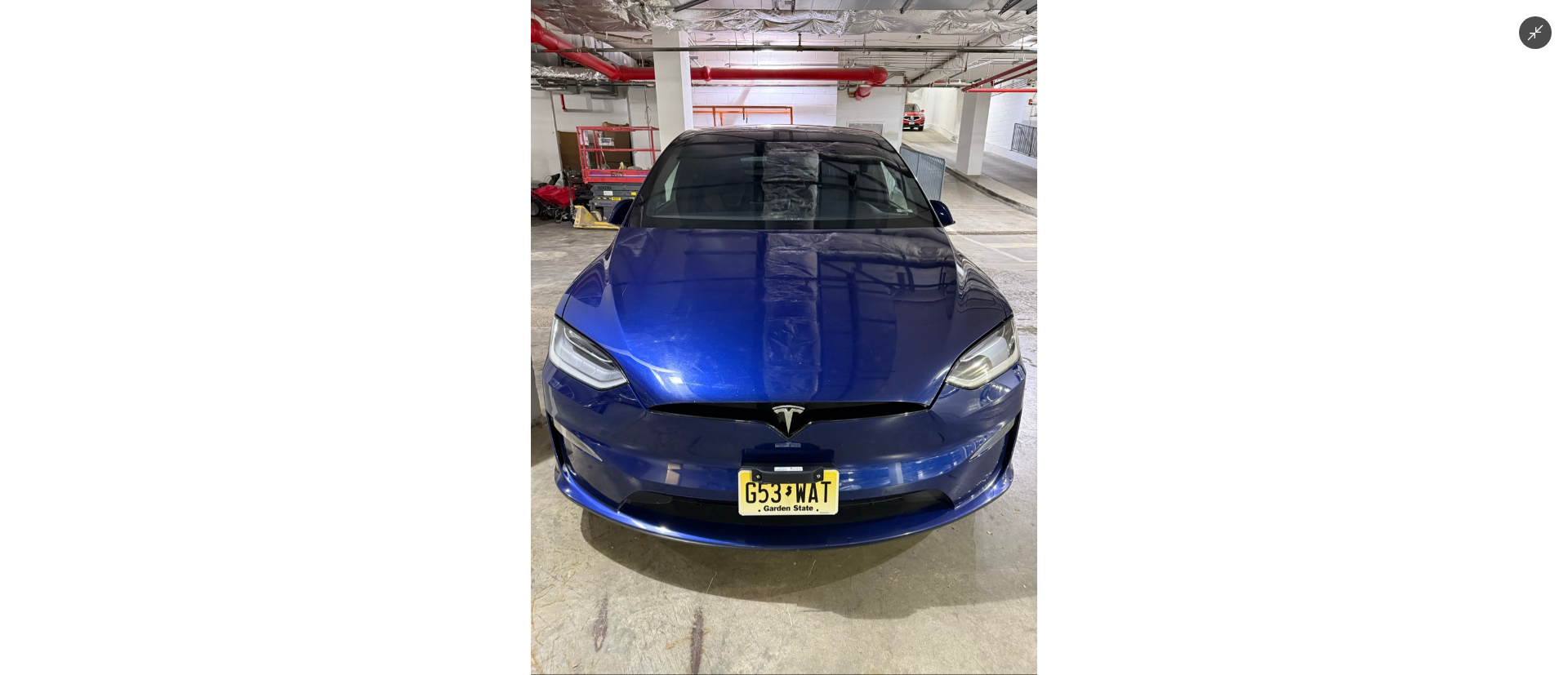
click at [807, 468] on img at bounding box center [783, 338] width 506 height 675
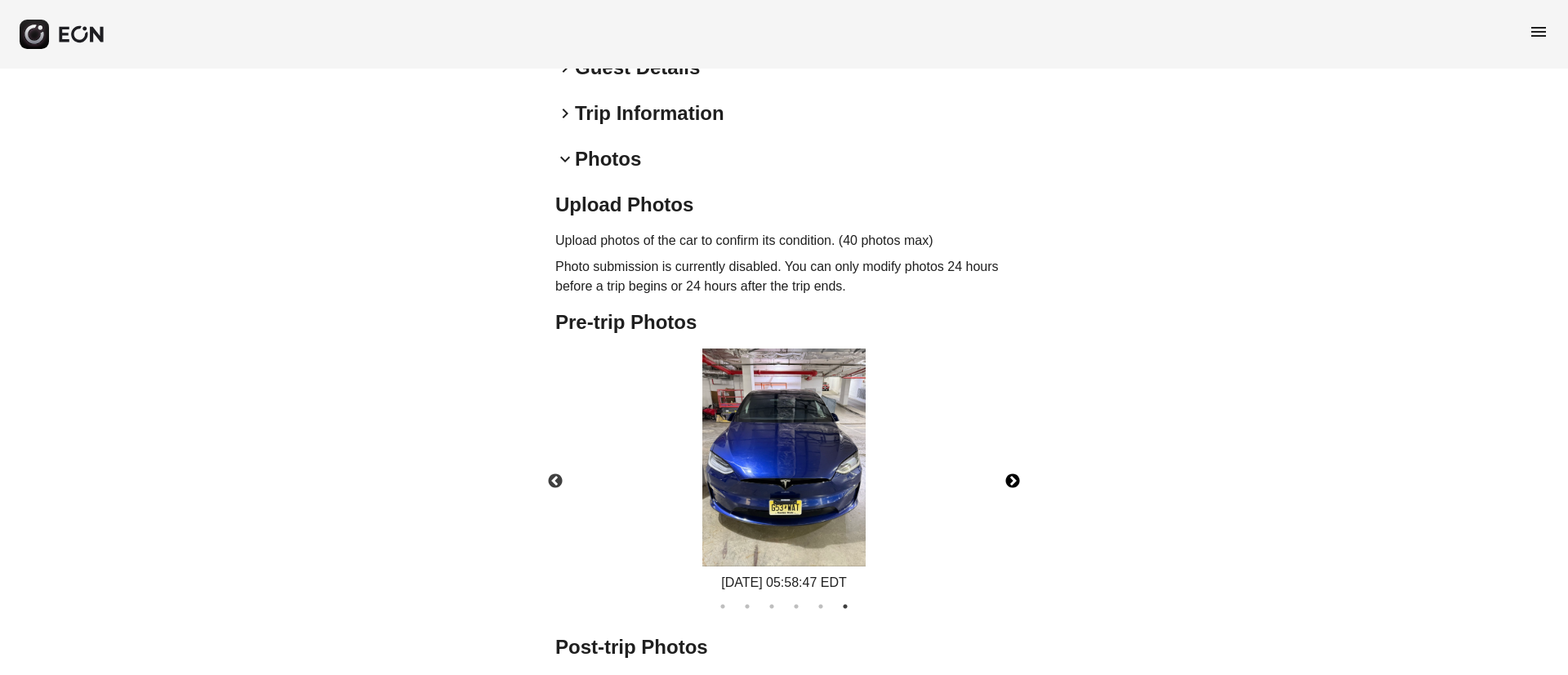
click at [1014, 482] on button "Next" at bounding box center [1012, 481] width 57 height 57
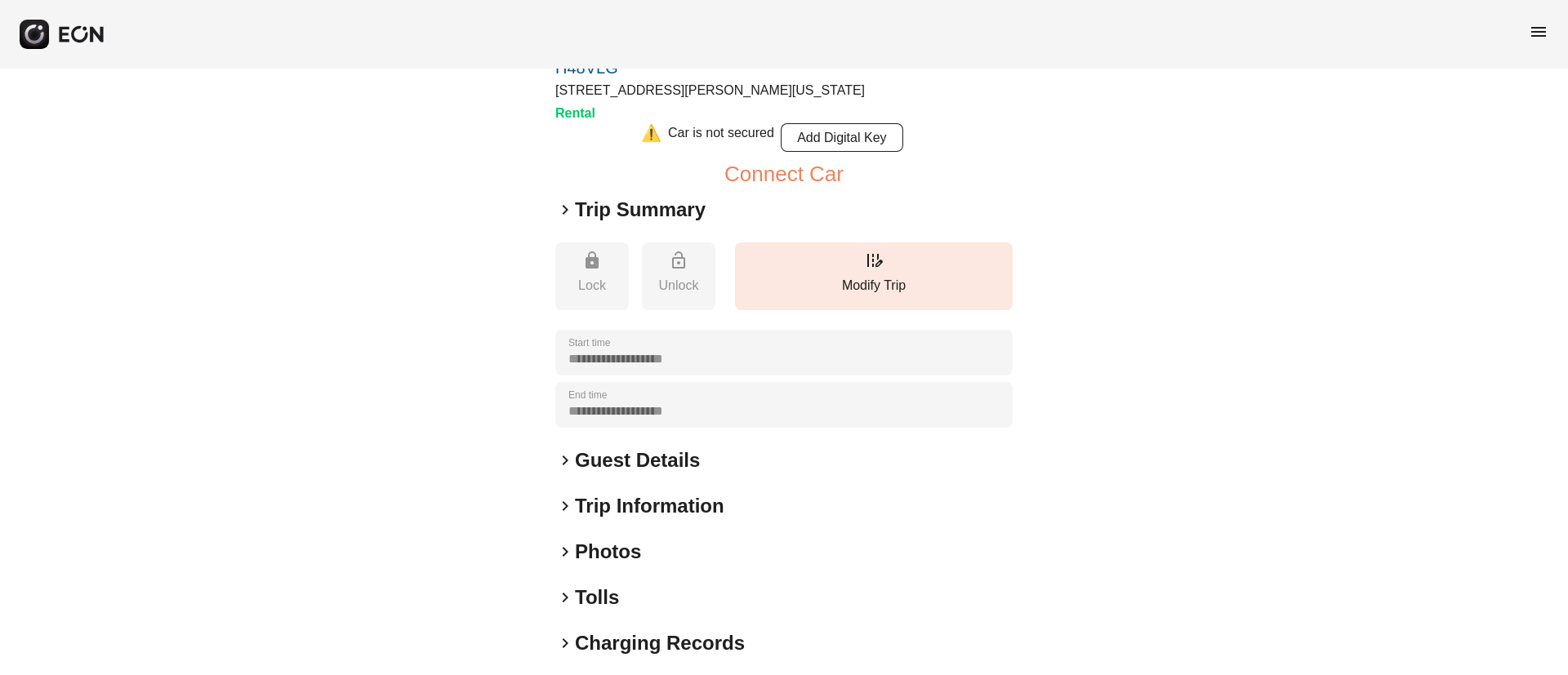
scroll to position [201, 0]
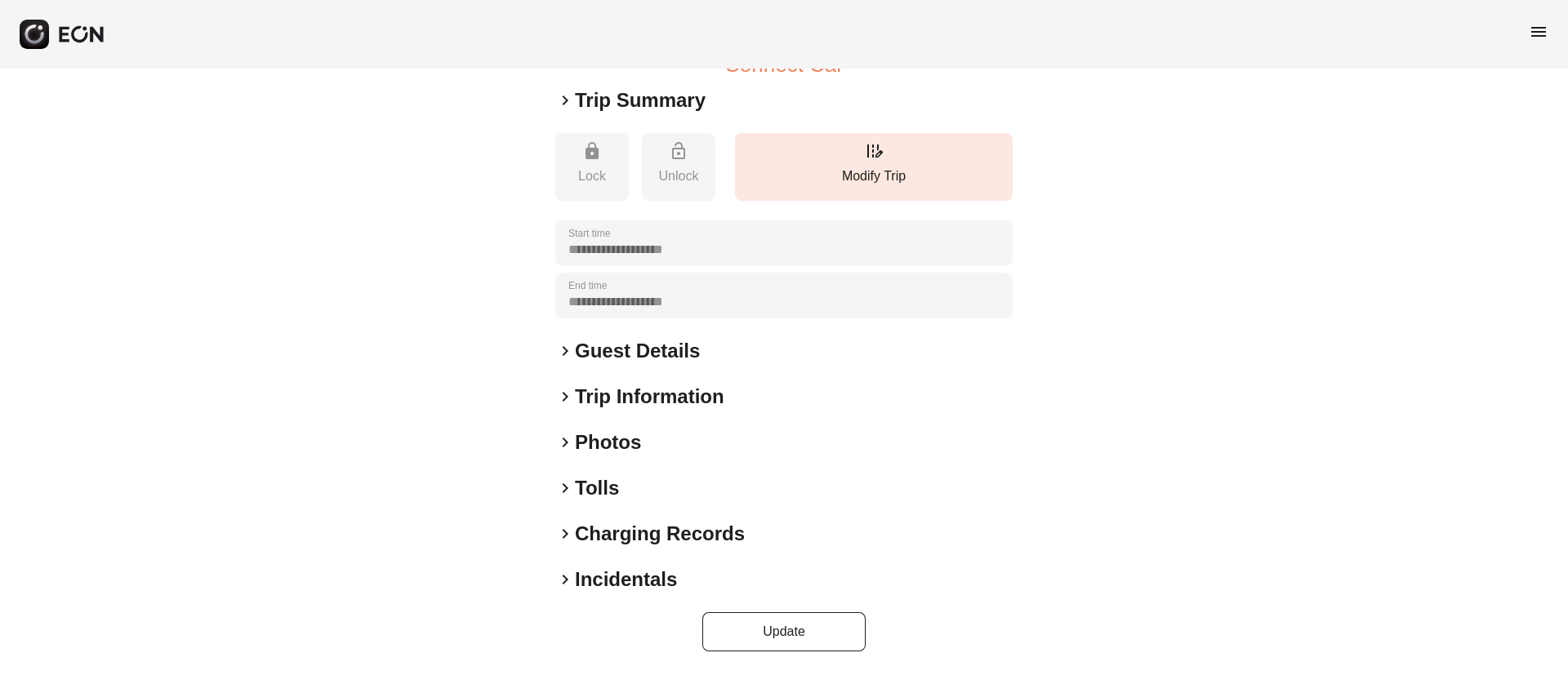
click at [655, 450] on div "keyboard_arrow_right Photos" at bounding box center [784, 442] width 458 height 26
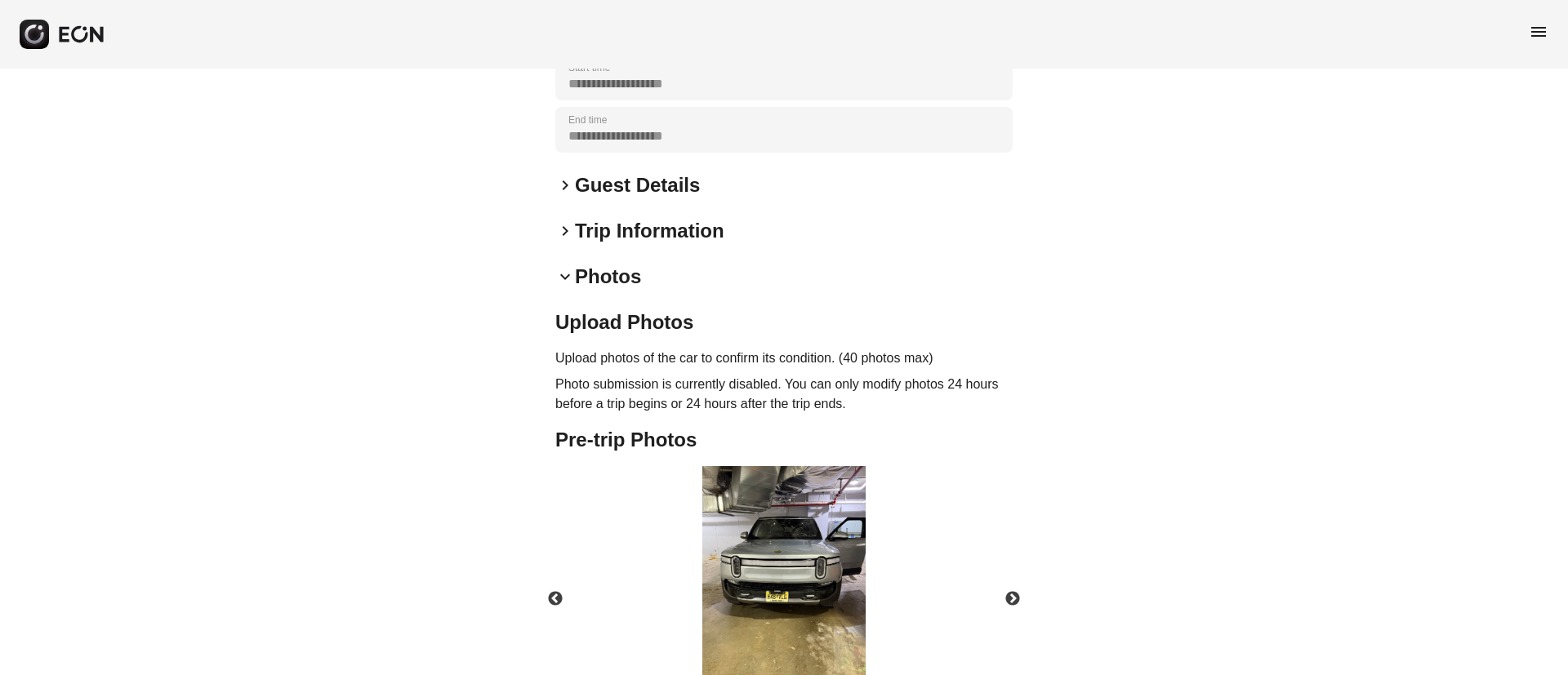
scroll to position [485, 0]
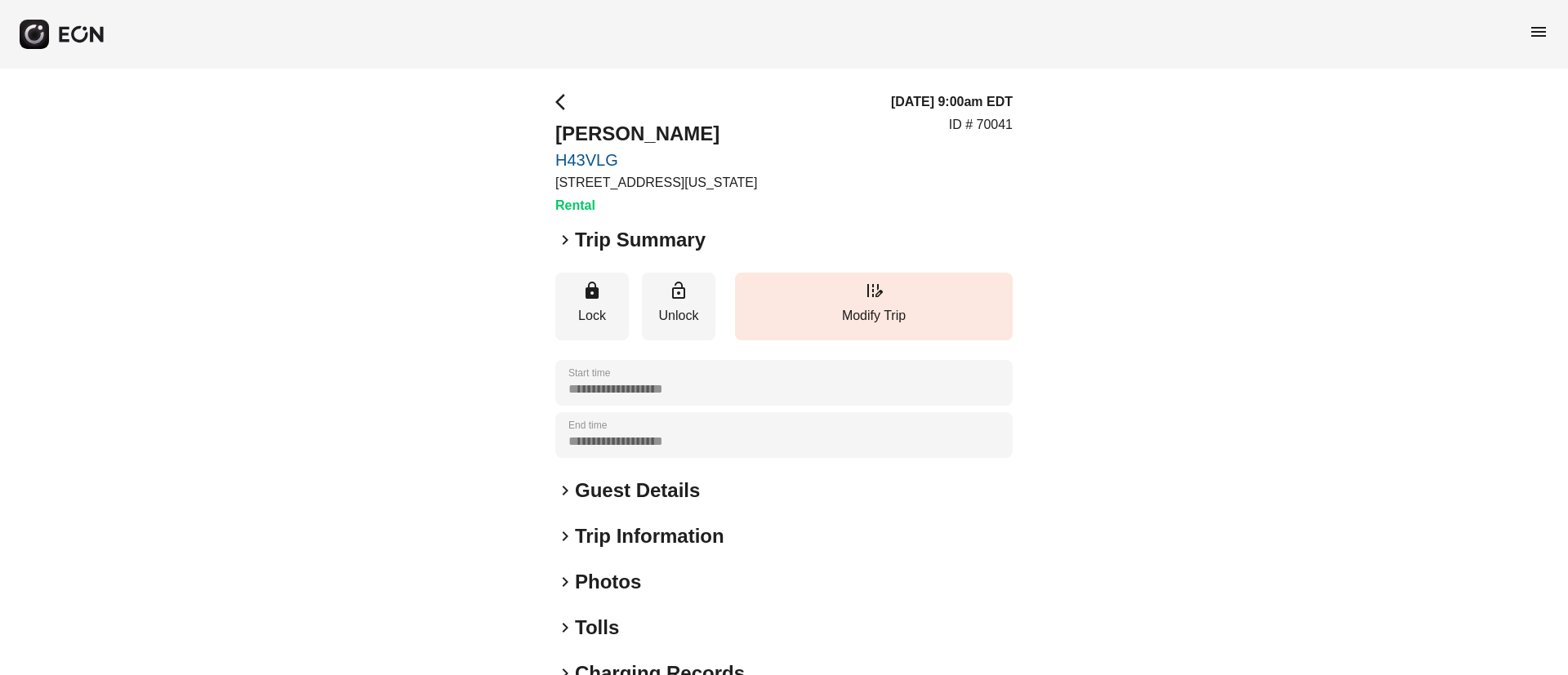
click at [667, 582] on div "keyboard_arrow_right Photos" at bounding box center [784, 582] width 458 height 26
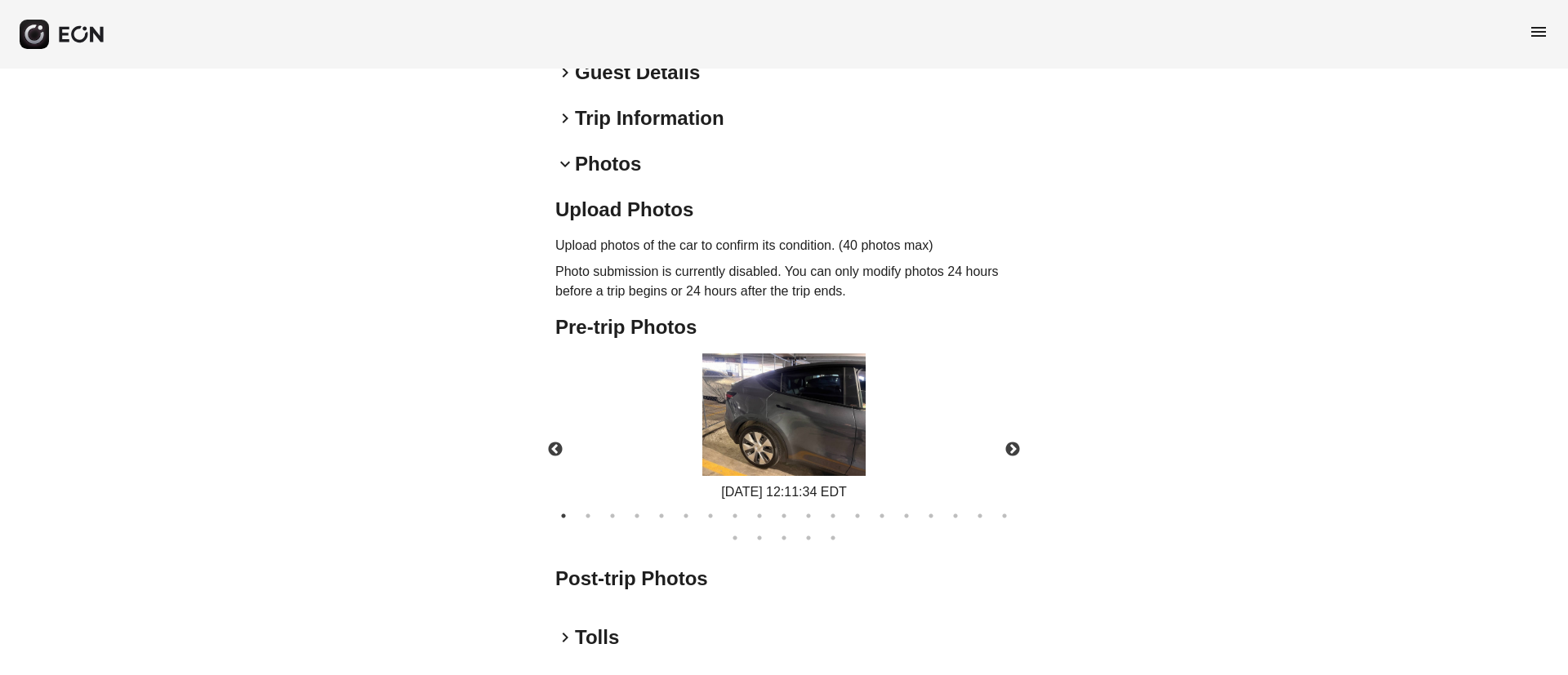
scroll to position [445, 0]
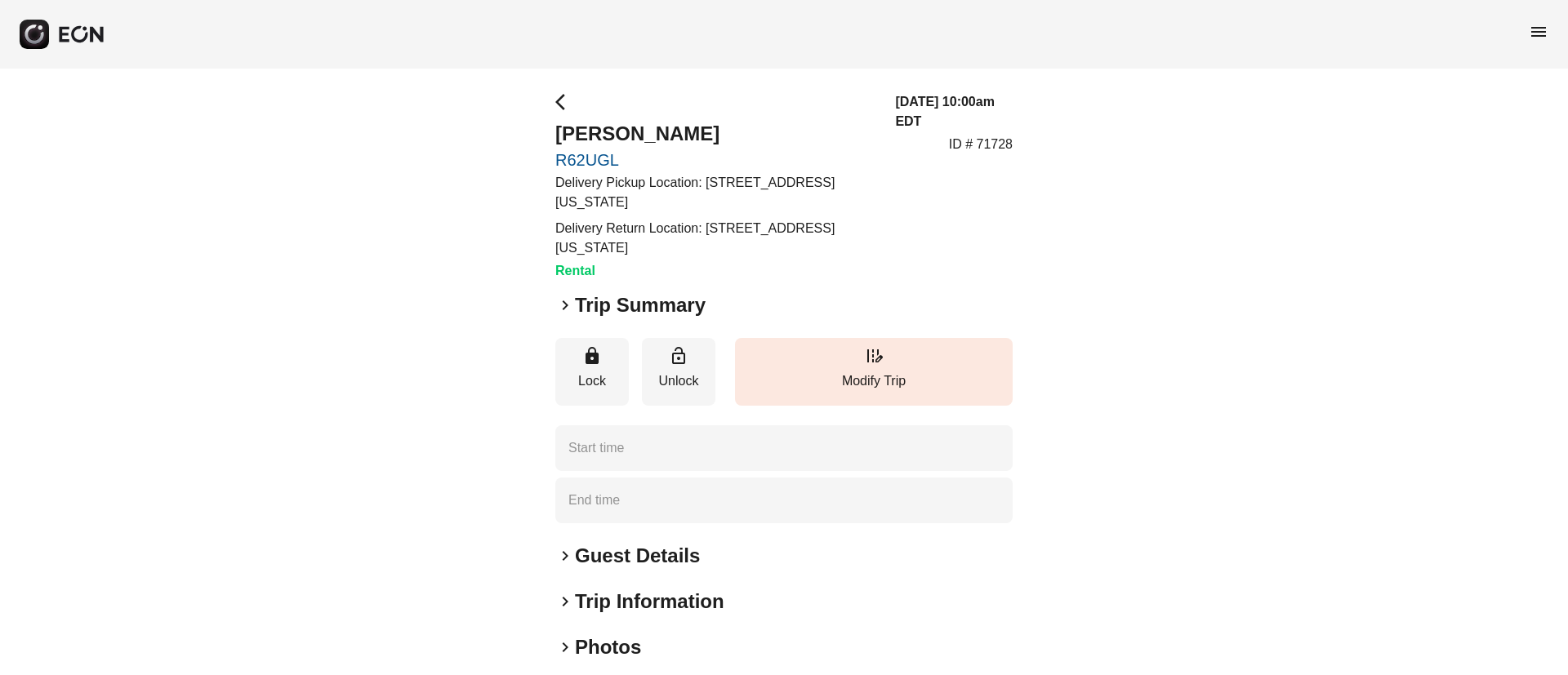
type time "**********"
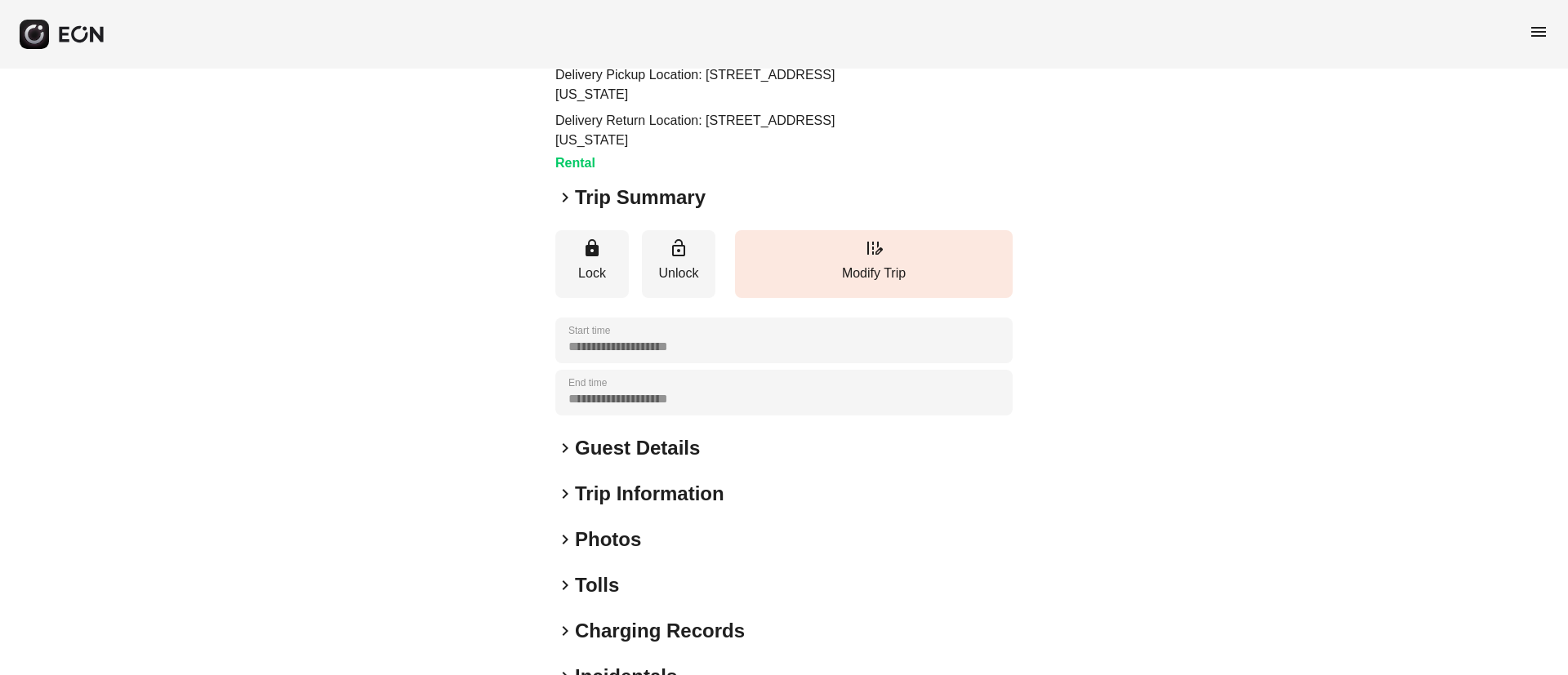
scroll to position [205, 0]
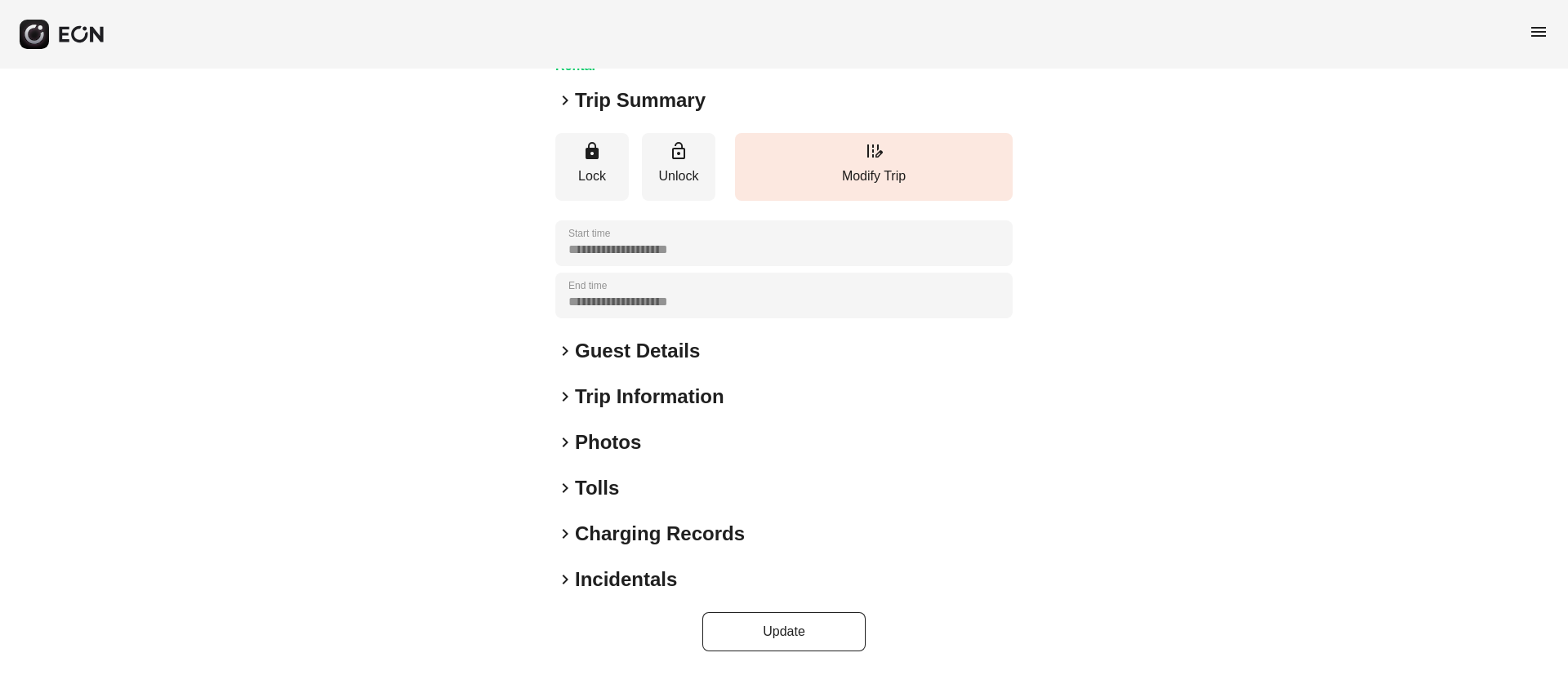
click at [615, 442] on h2 "Photos" at bounding box center [607, 442] width 66 height 26
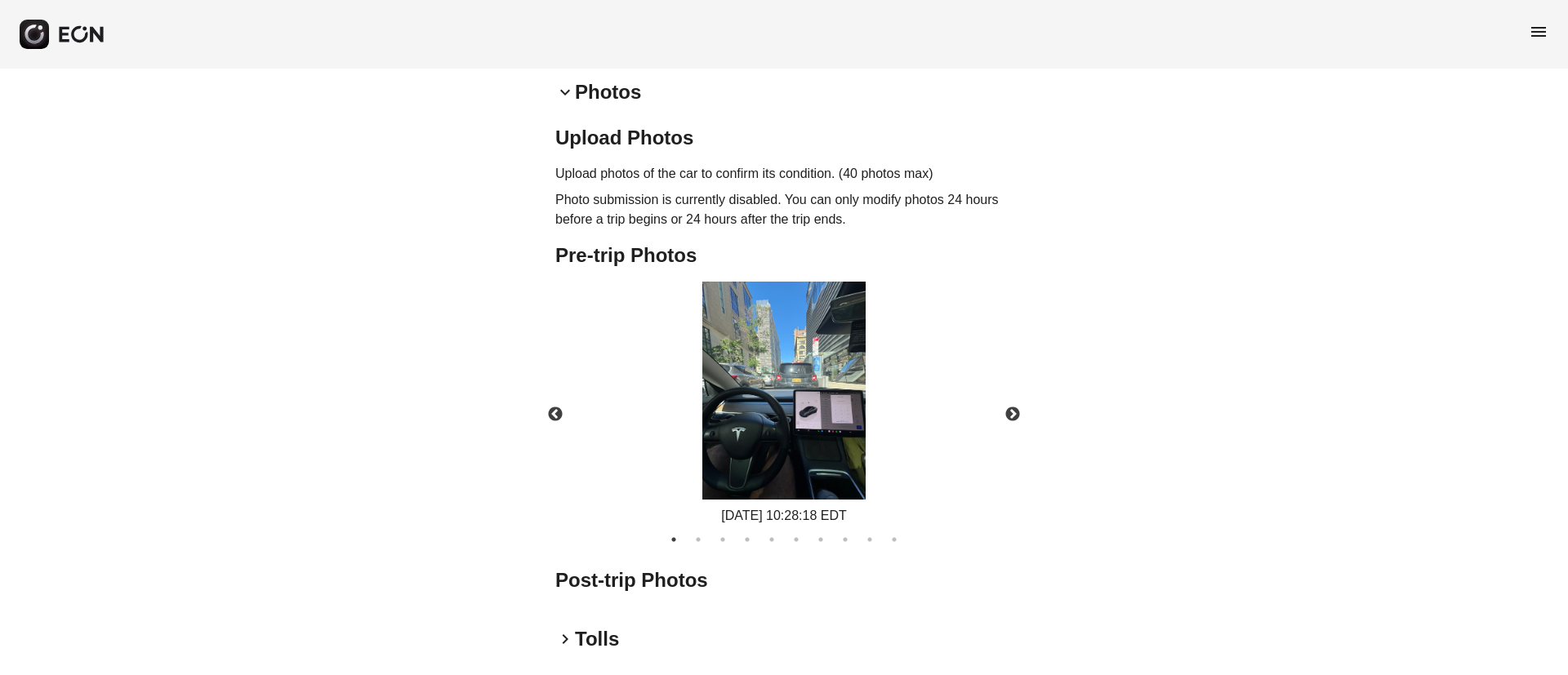
scroll to position [611, 0]
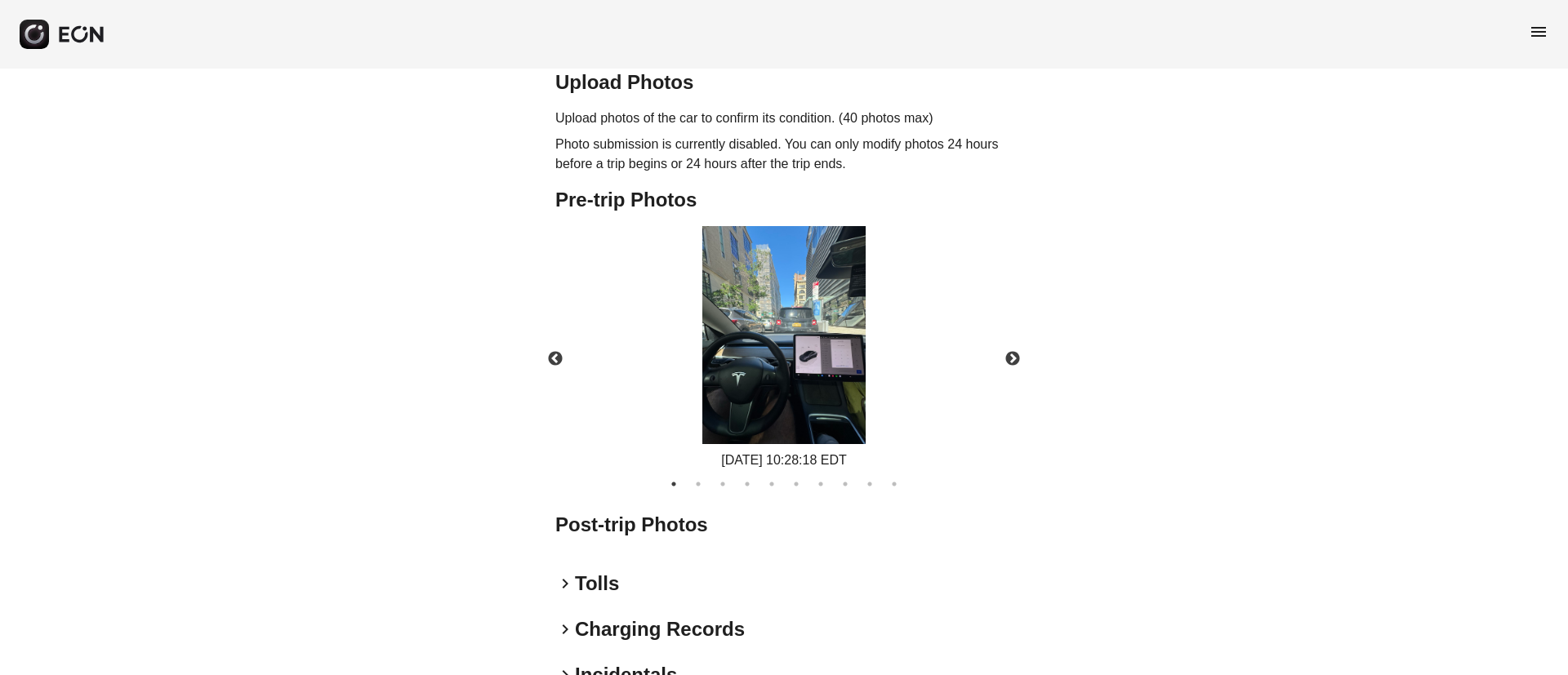
click at [792, 396] on img at bounding box center [783, 335] width 164 height 218
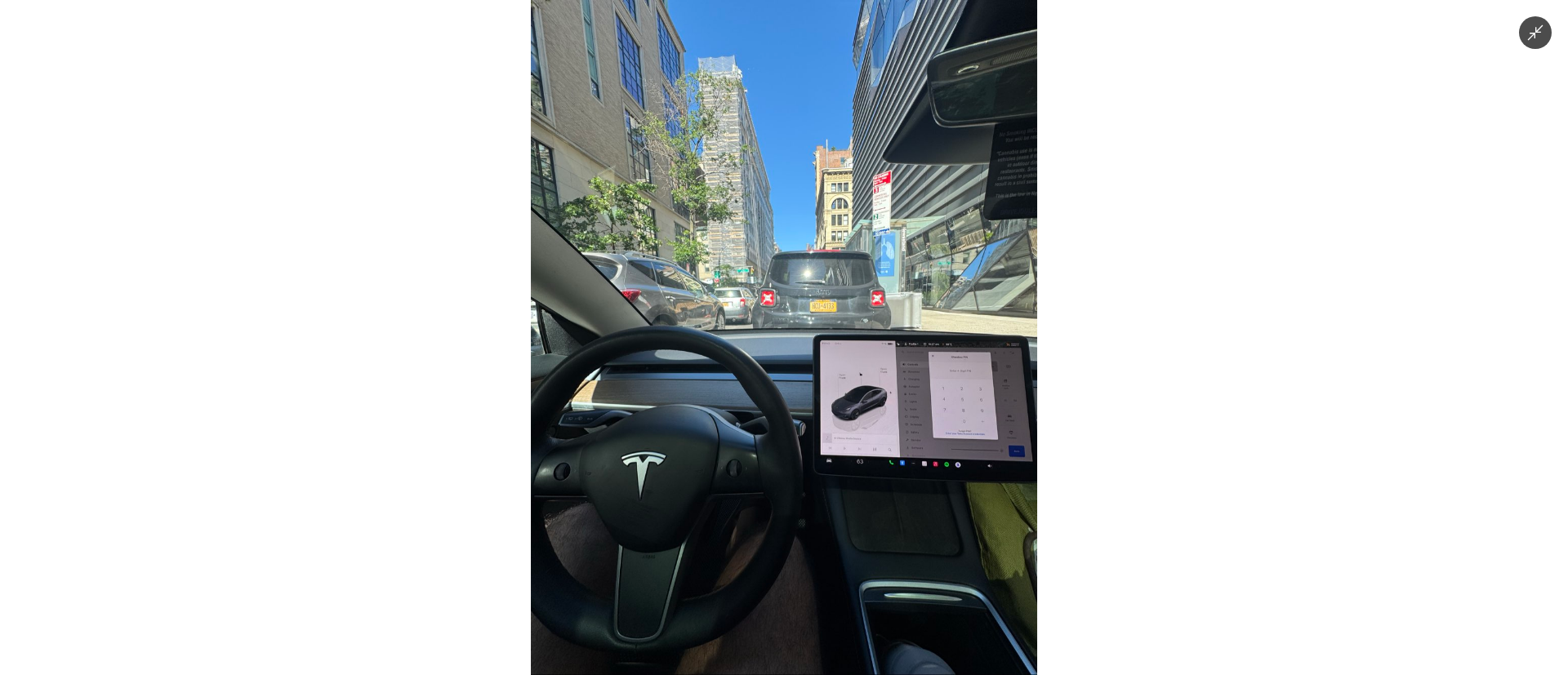
click at [792, 396] on img at bounding box center [783, 338] width 506 height 675
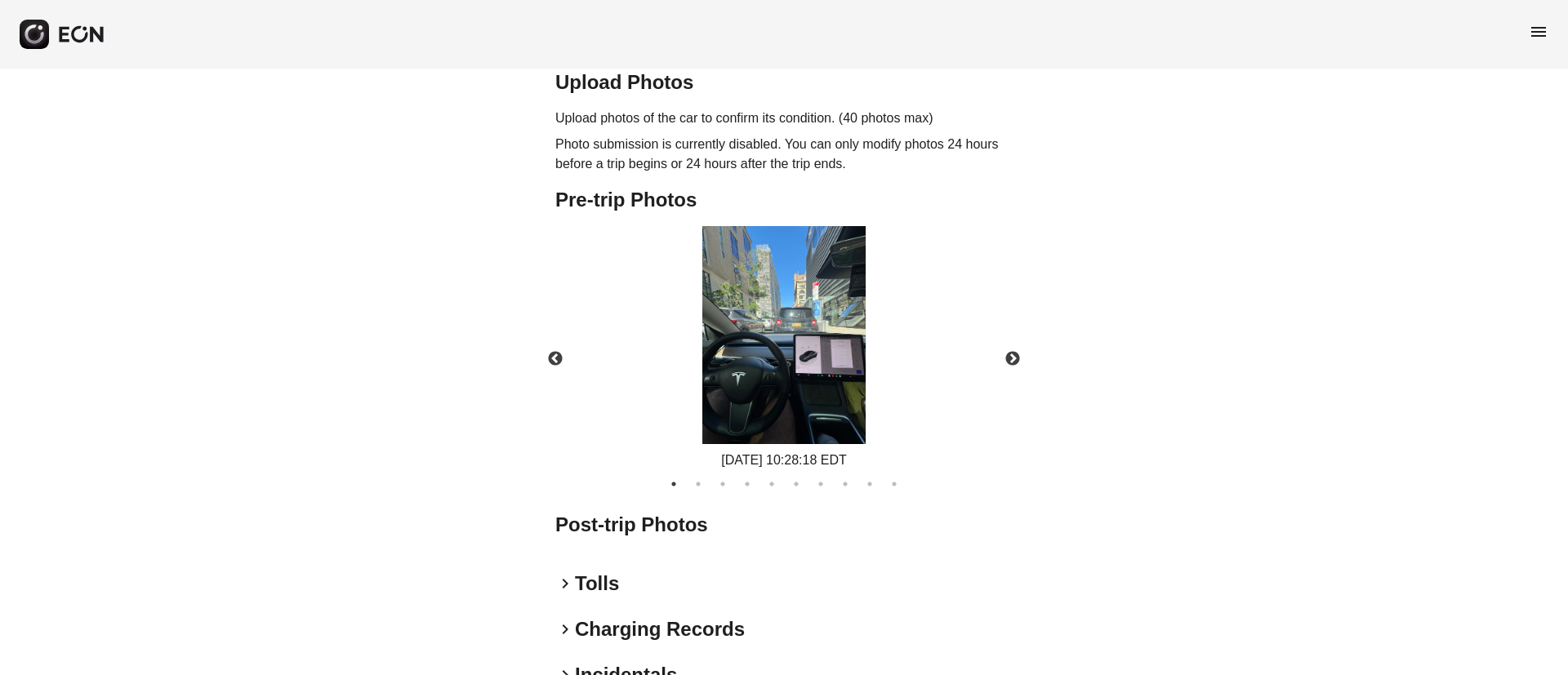
click at [792, 396] on img at bounding box center [783, 335] width 164 height 218
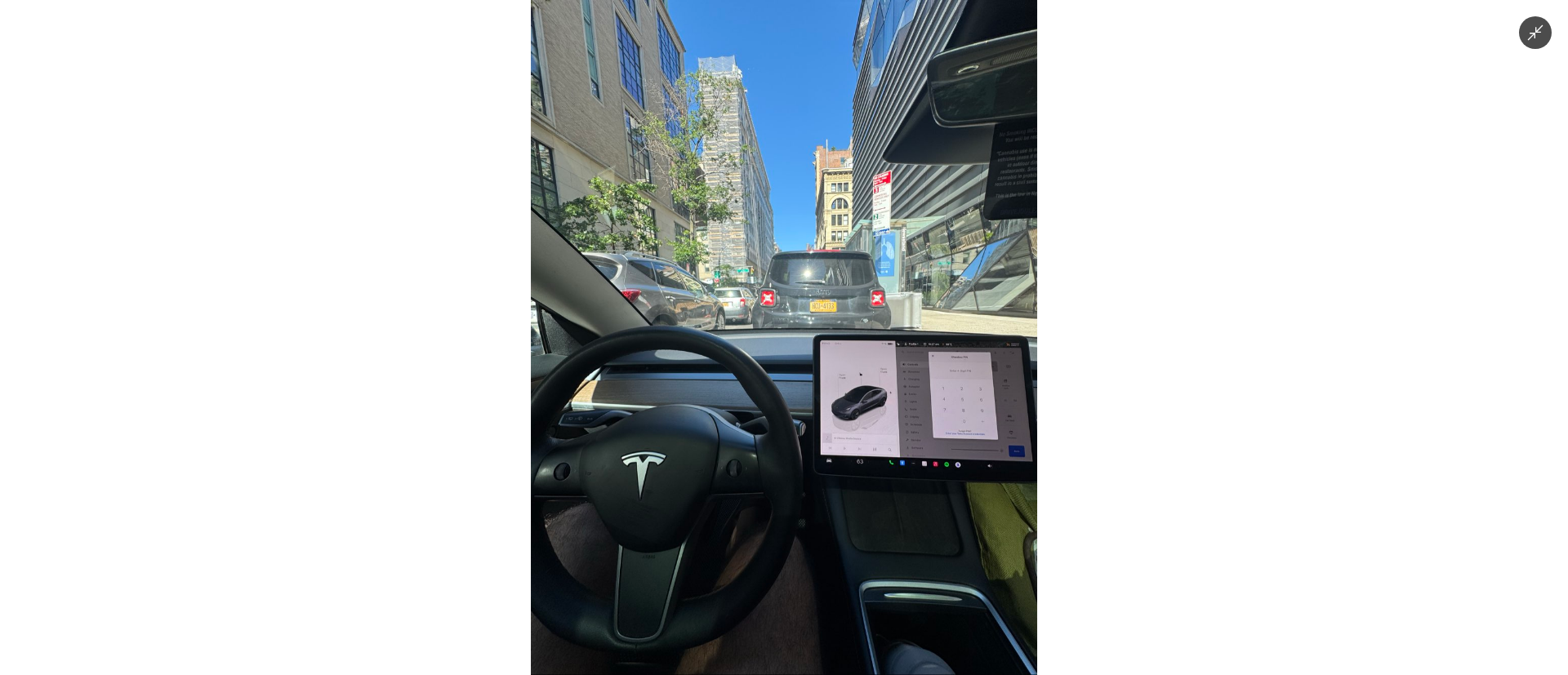
click at [792, 396] on img at bounding box center [783, 338] width 506 height 675
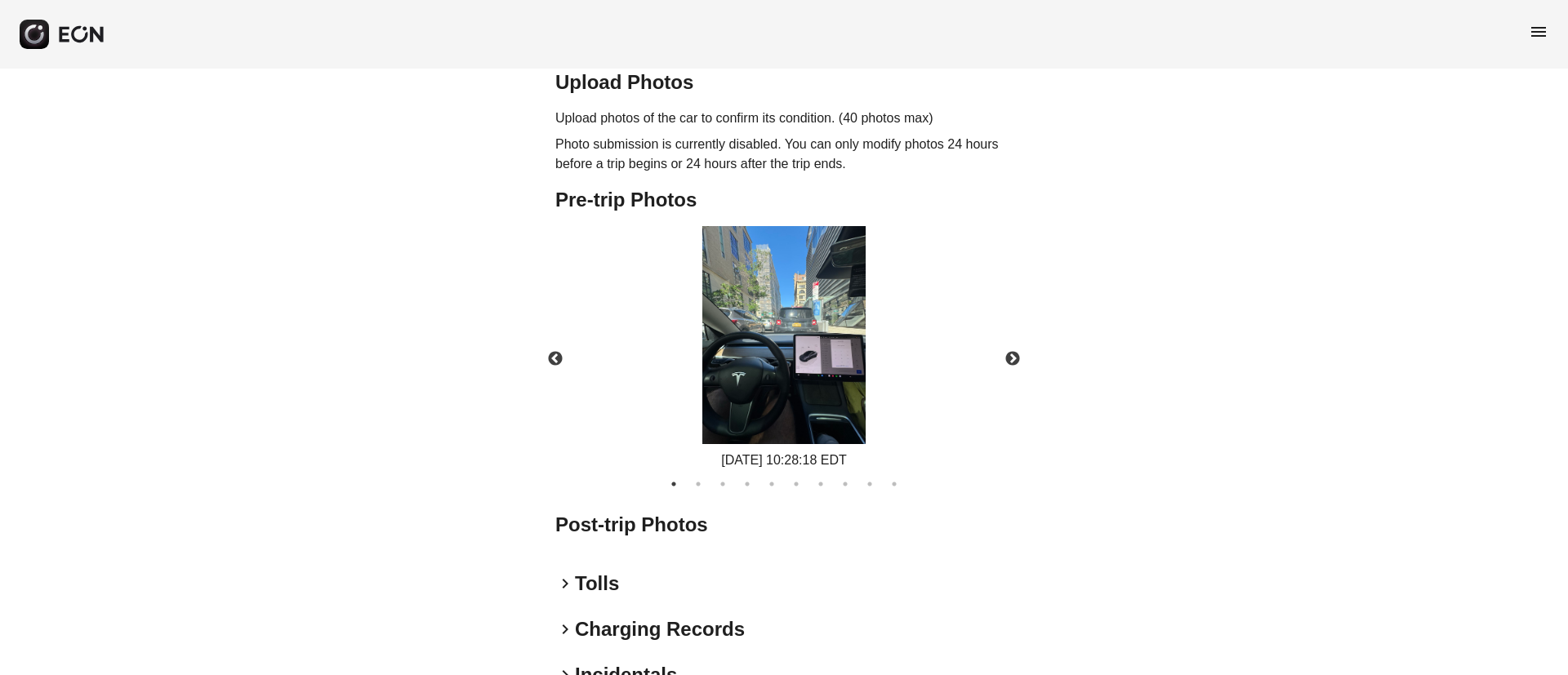
click at [758, 313] on img at bounding box center [783, 335] width 164 height 218
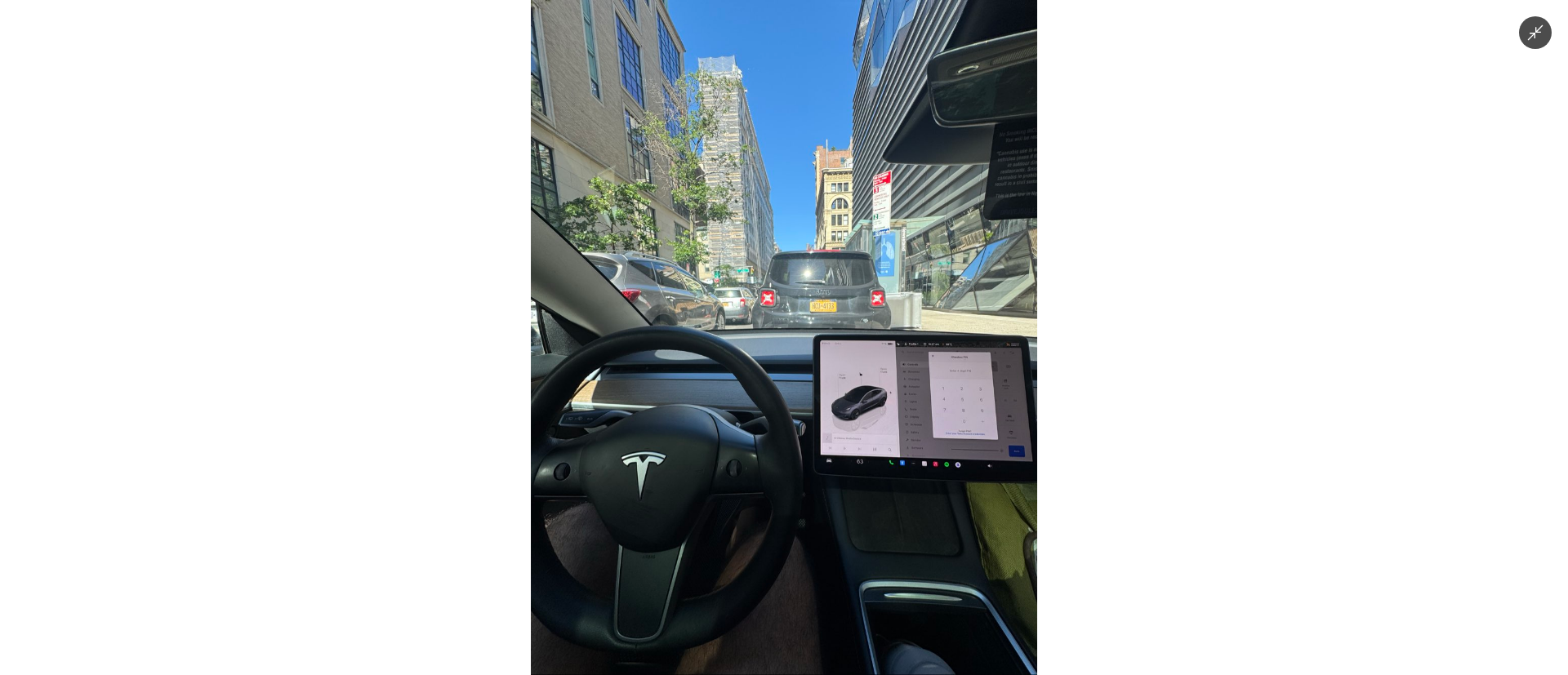
click at [758, 313] on img at bounding box center [783, 338] width 506 height 675
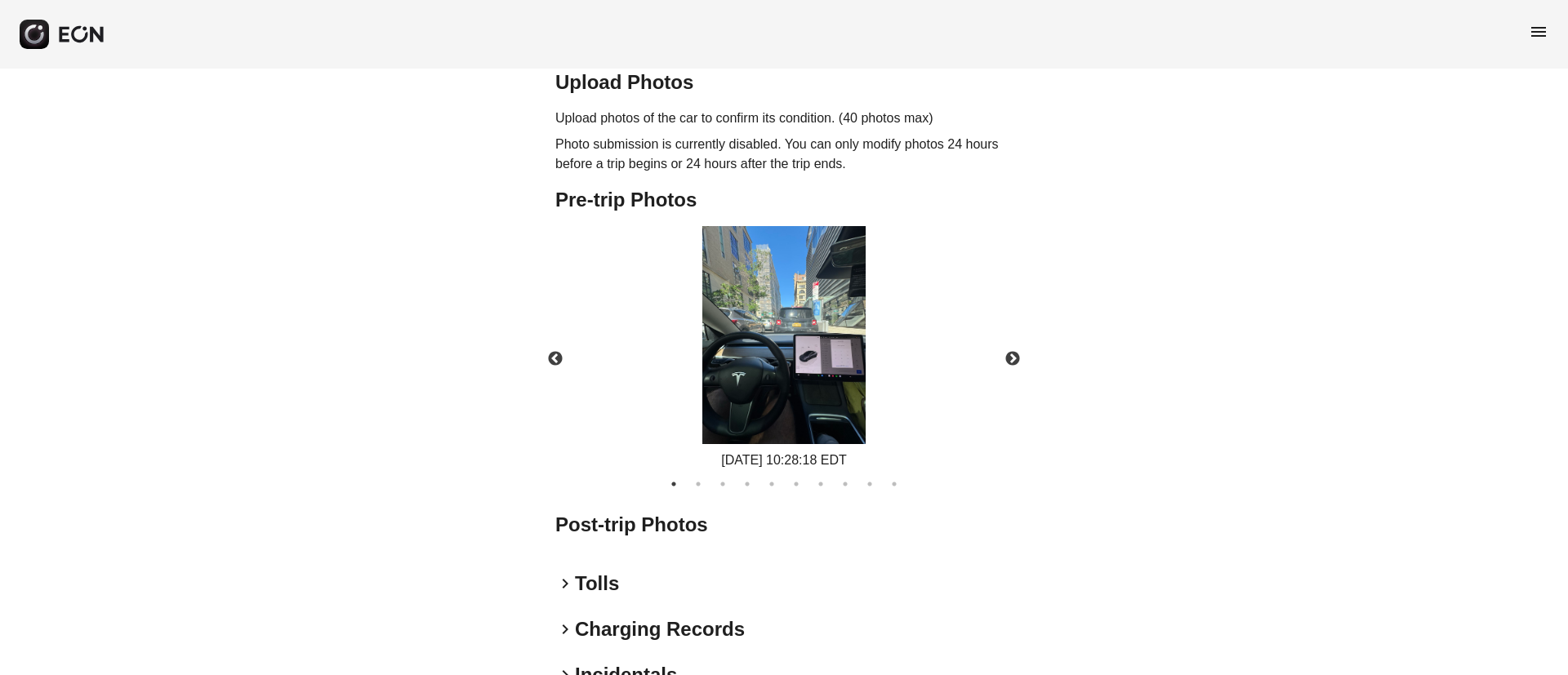
click at [823, 356] on img at bounding box center [783, 335] width 164 height 218
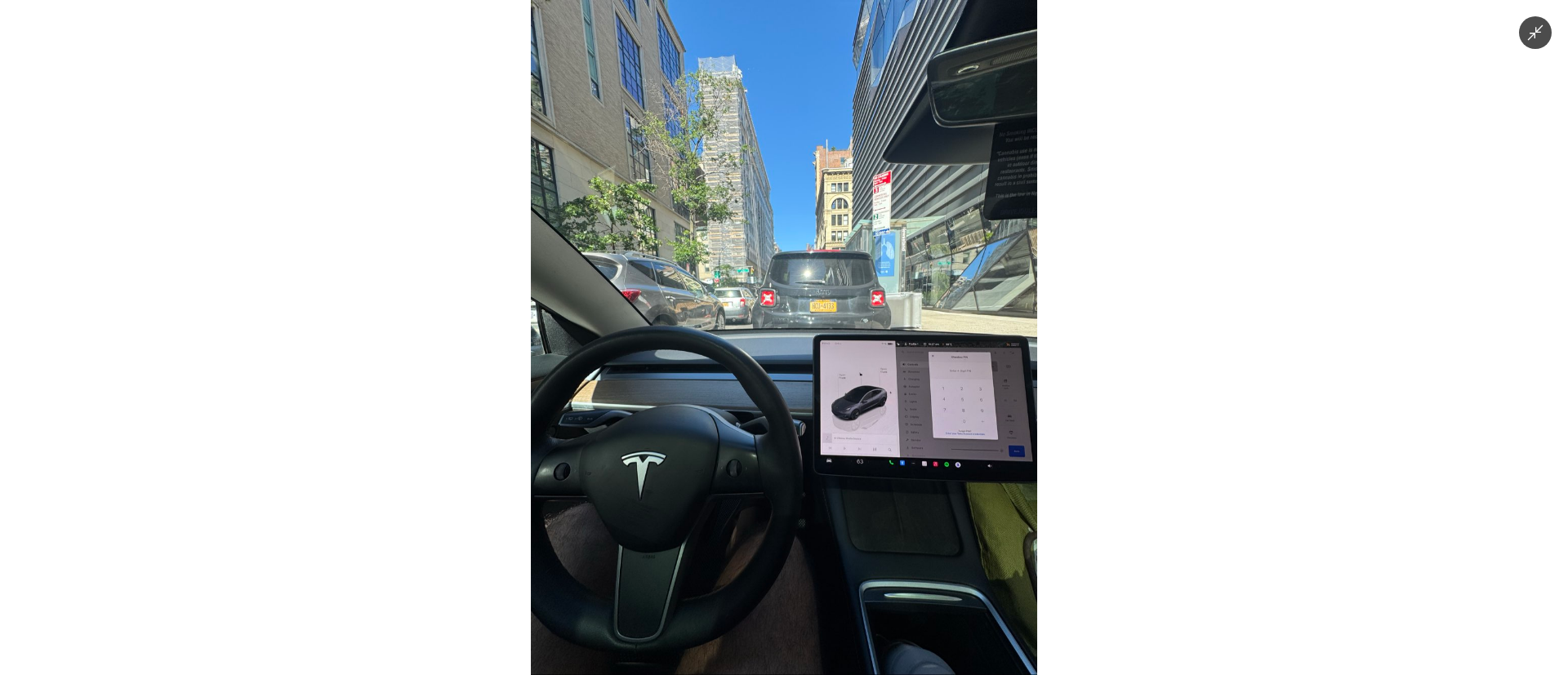
click at [823, 356] on img at bounding box center [783, 338] width 506 height 675
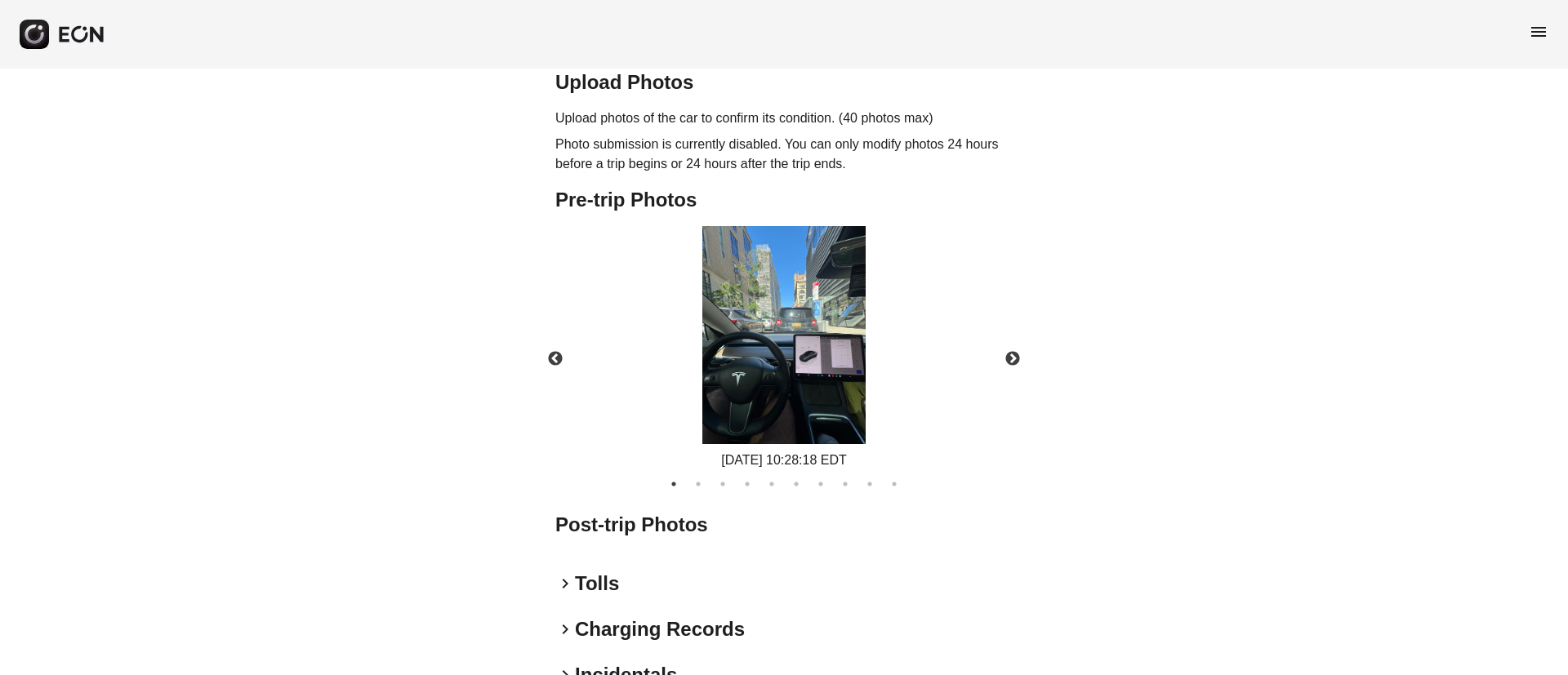
click at [754, 394] on img at bounding box center [783, 335] width 164 height 218
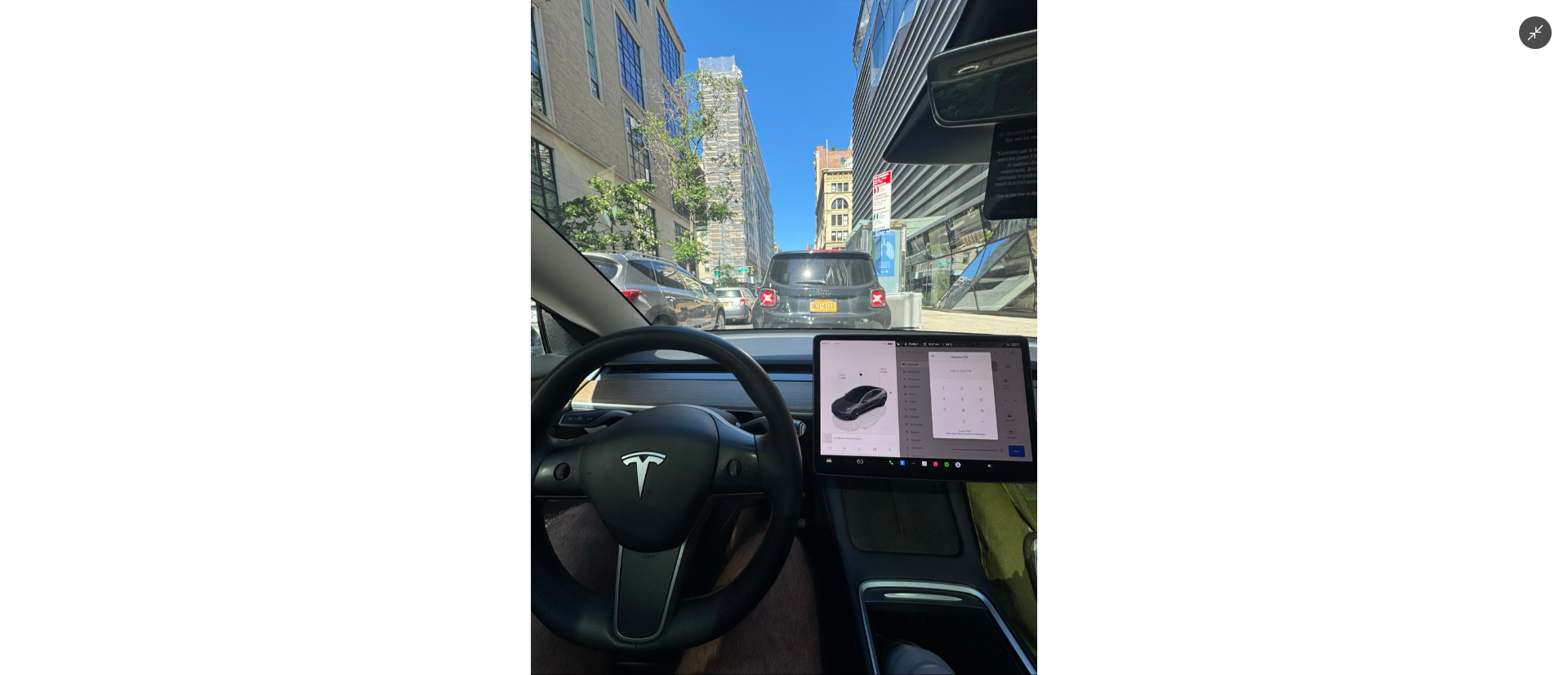
click at [673, 499] on img at bounding box center [783, 338] width 506 height 675
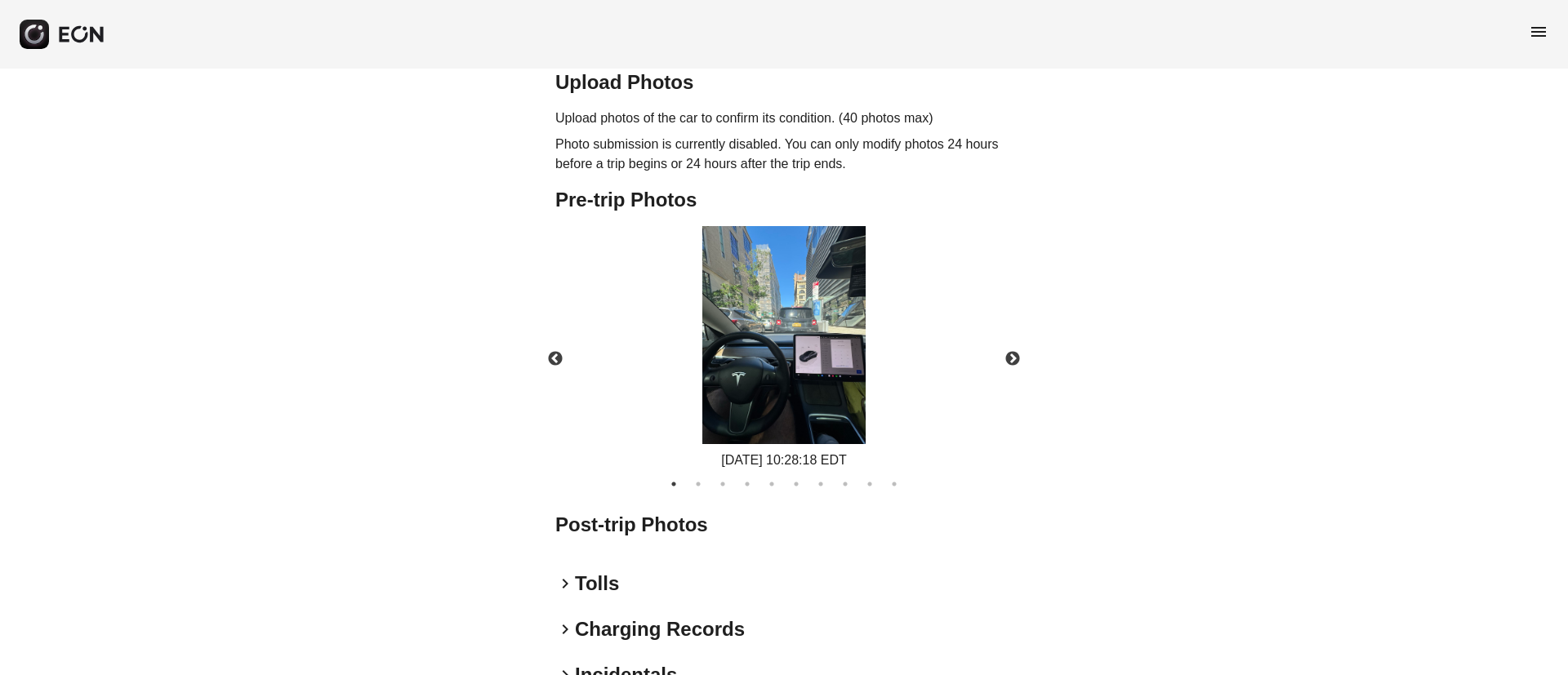
click at [715, 421] on img at bounding box center [783, 335] width 164 height 218
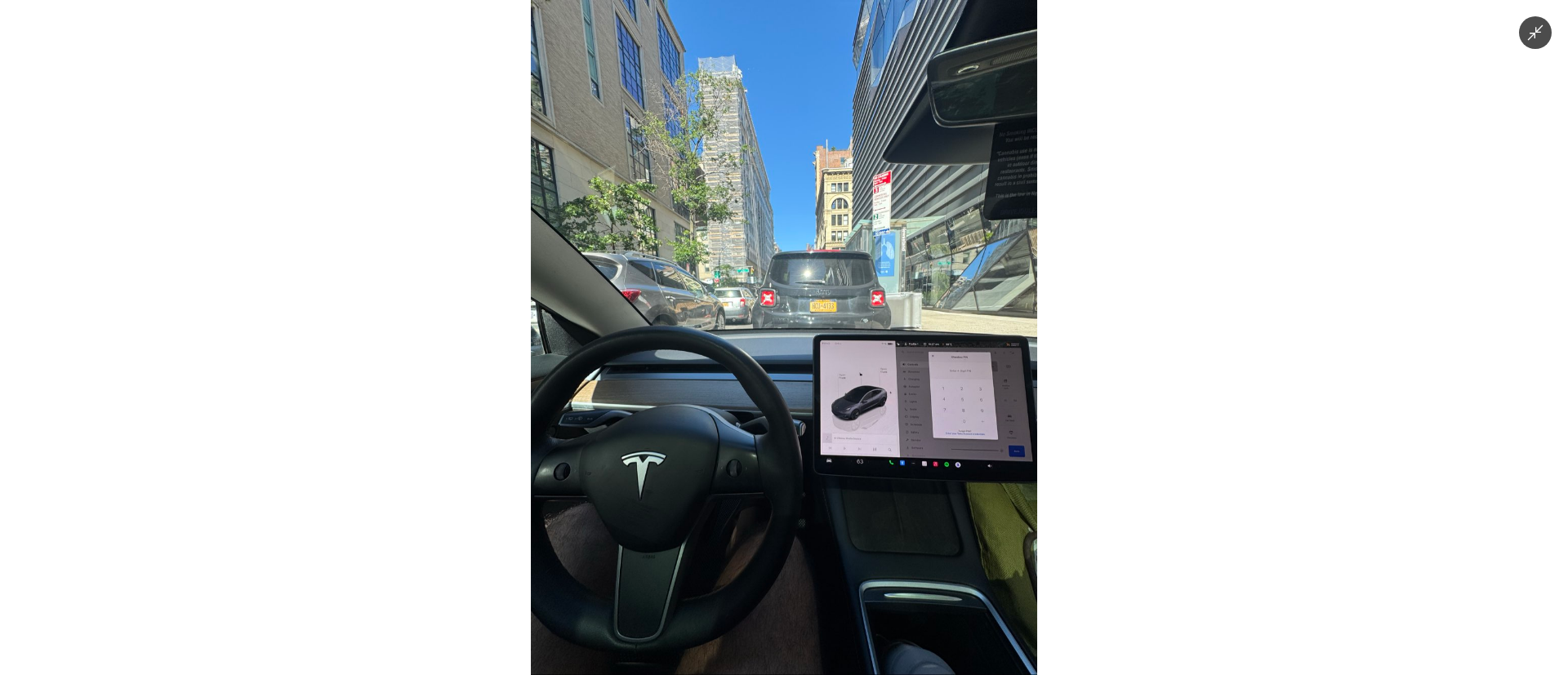
click at [686, 499] on img at bounding box center [783, 338] width 506 height 675
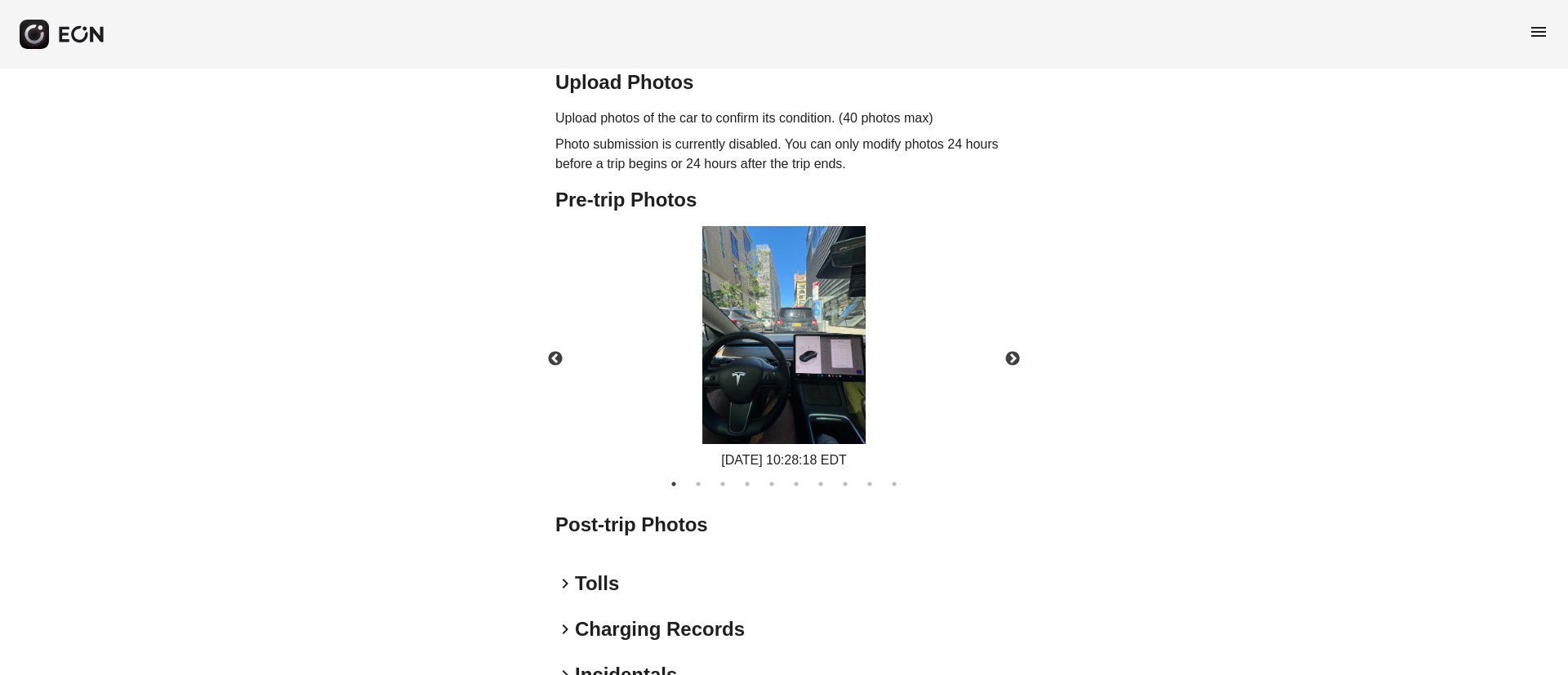
click at [731, 423] on img at bounding box center [783, 335] width 164 height 218
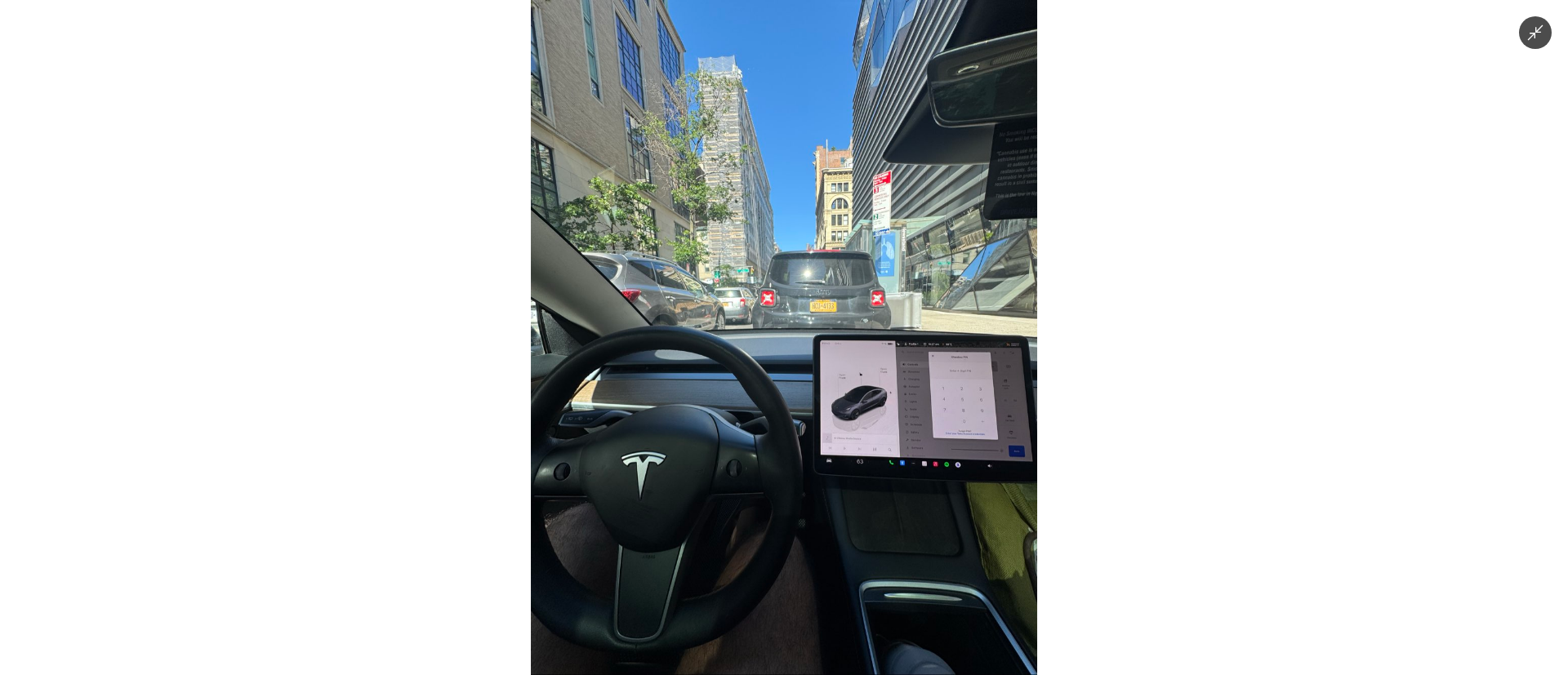
click at [675, 459] on img at bounding box center [783, 338] width 506 height 675
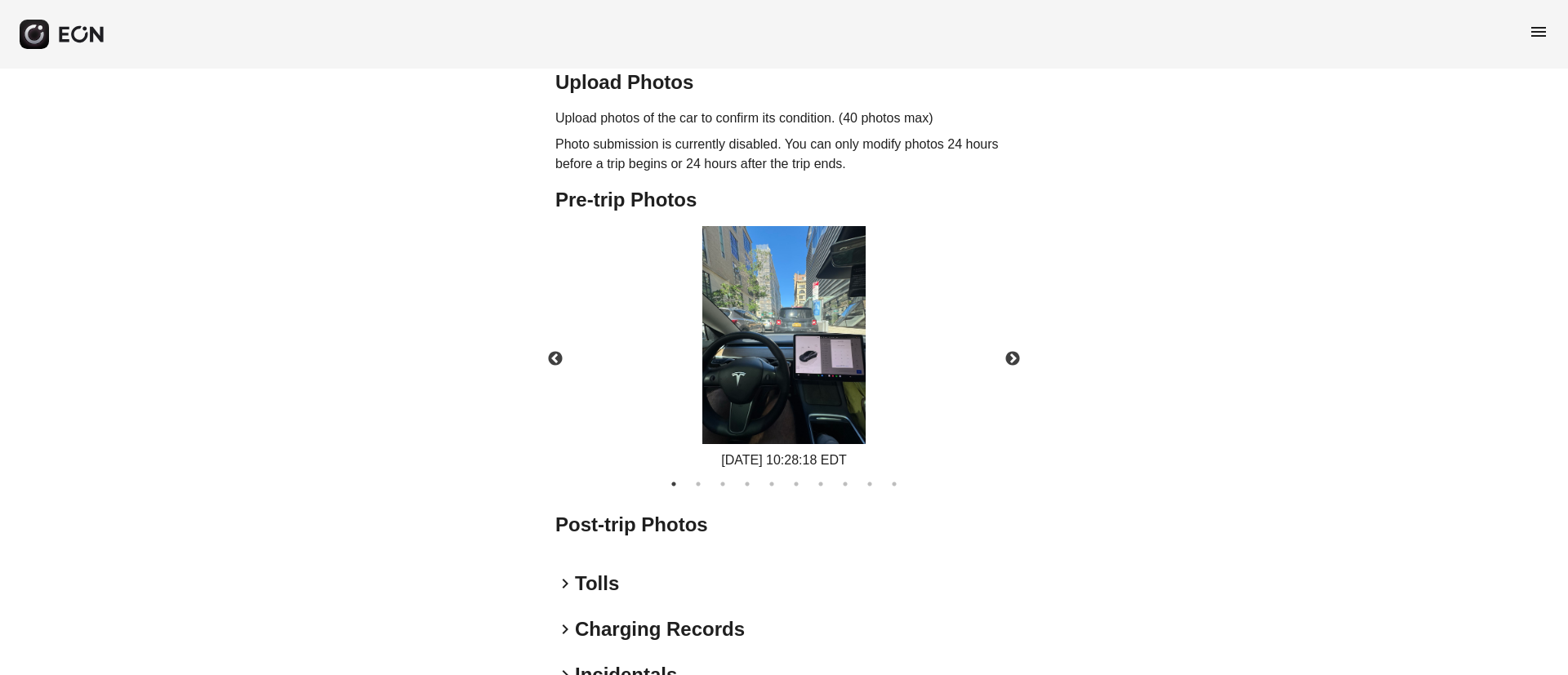
click at [721, 433] on img at bounding box center [783, 335] width 164 height 218
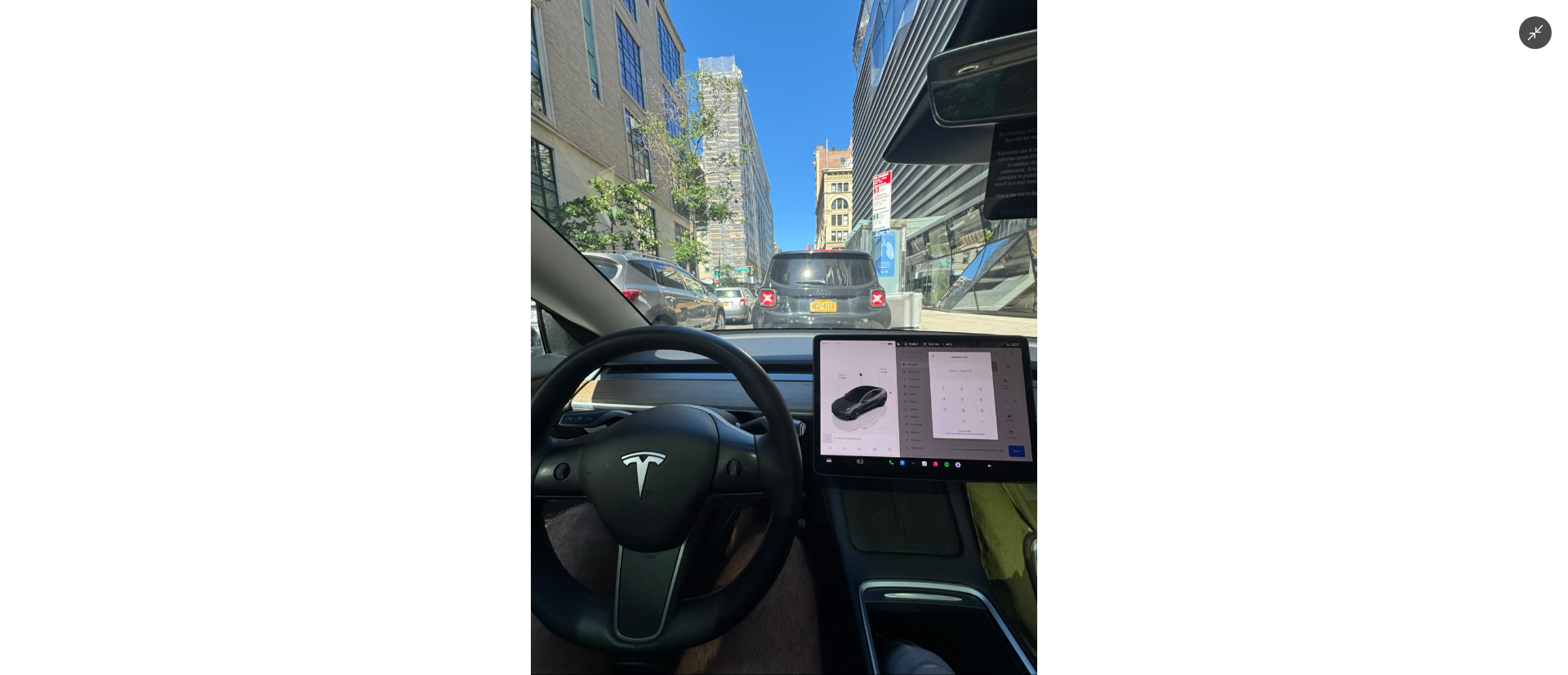
click at [697, 459] on img at bounding box center [783, 338] width 506 height 675
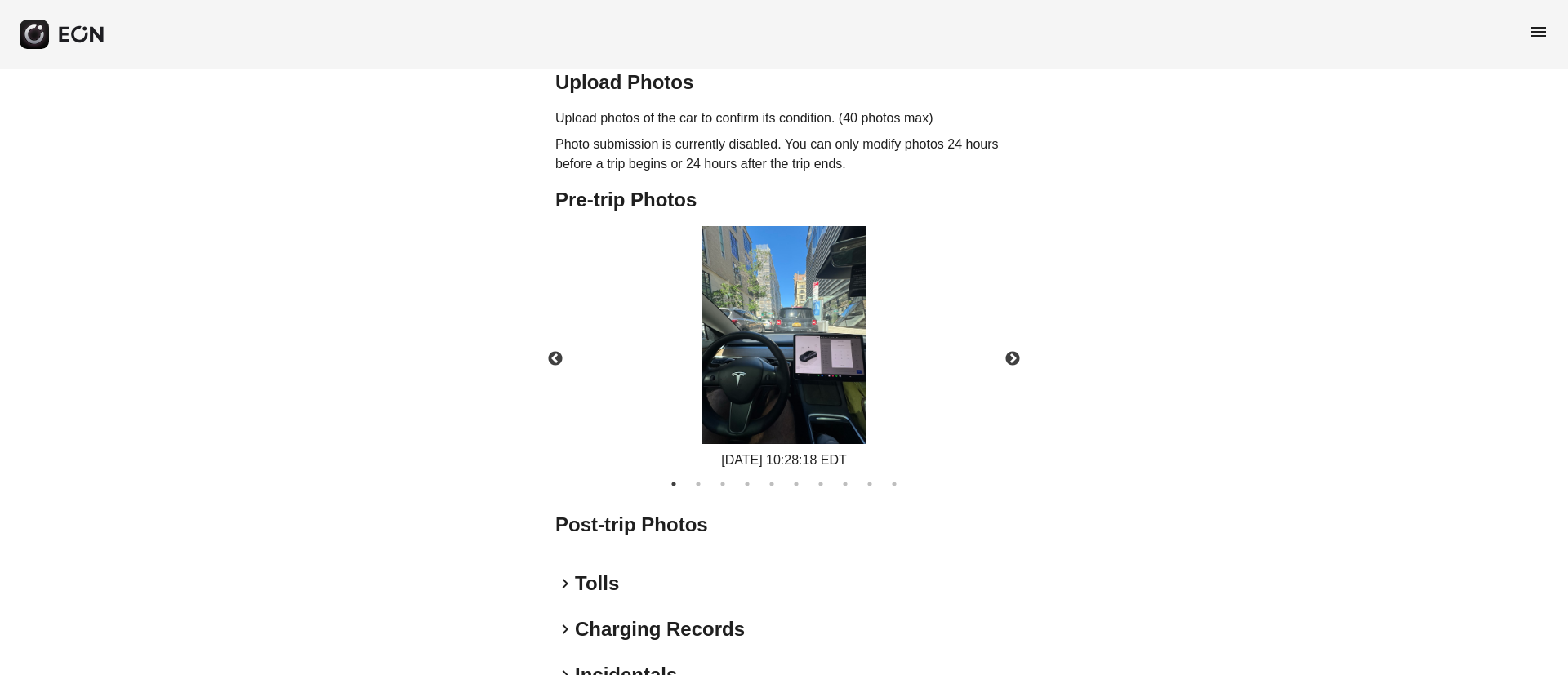
click at [730, 424] on img at bounding box center [783, 335] width 164 height 218
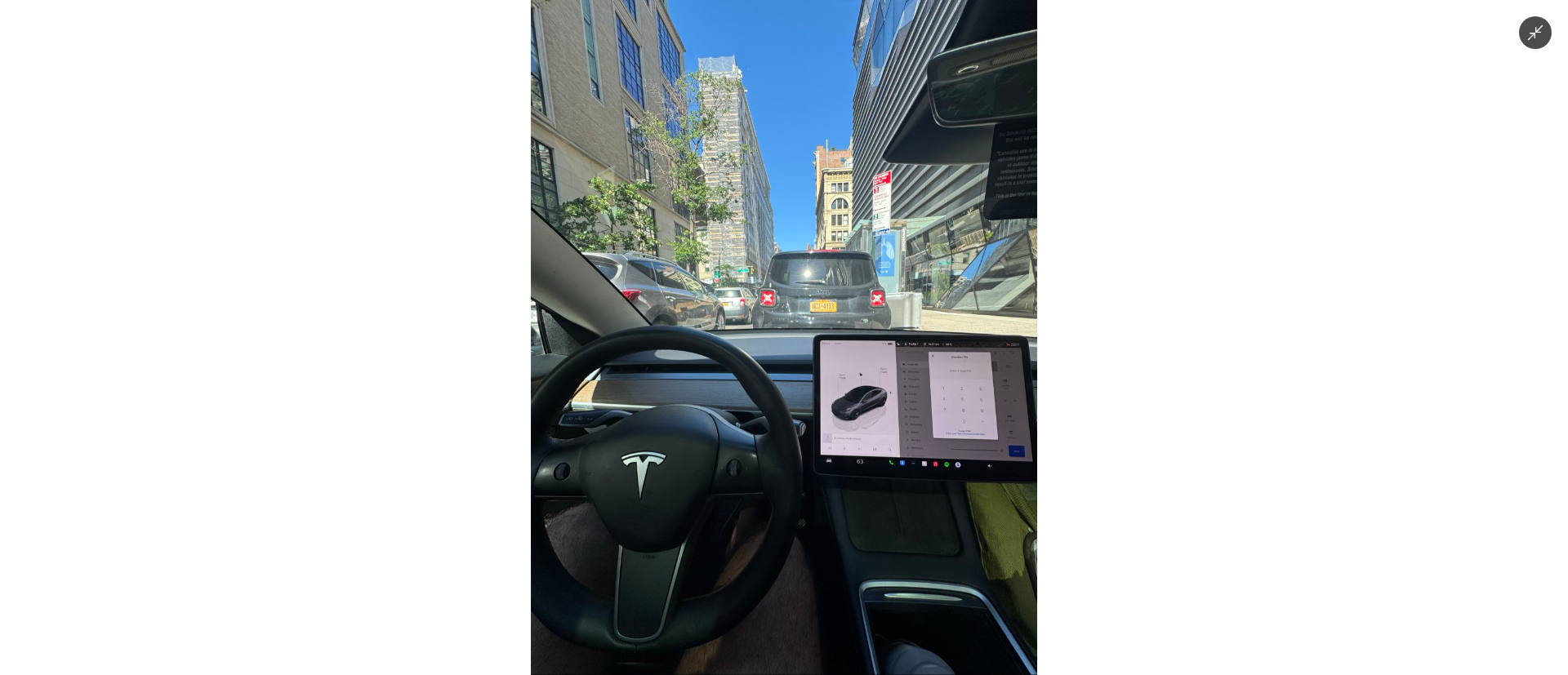
click at [673, 492] on img at bounding box center [783, 338] width 506 height 675
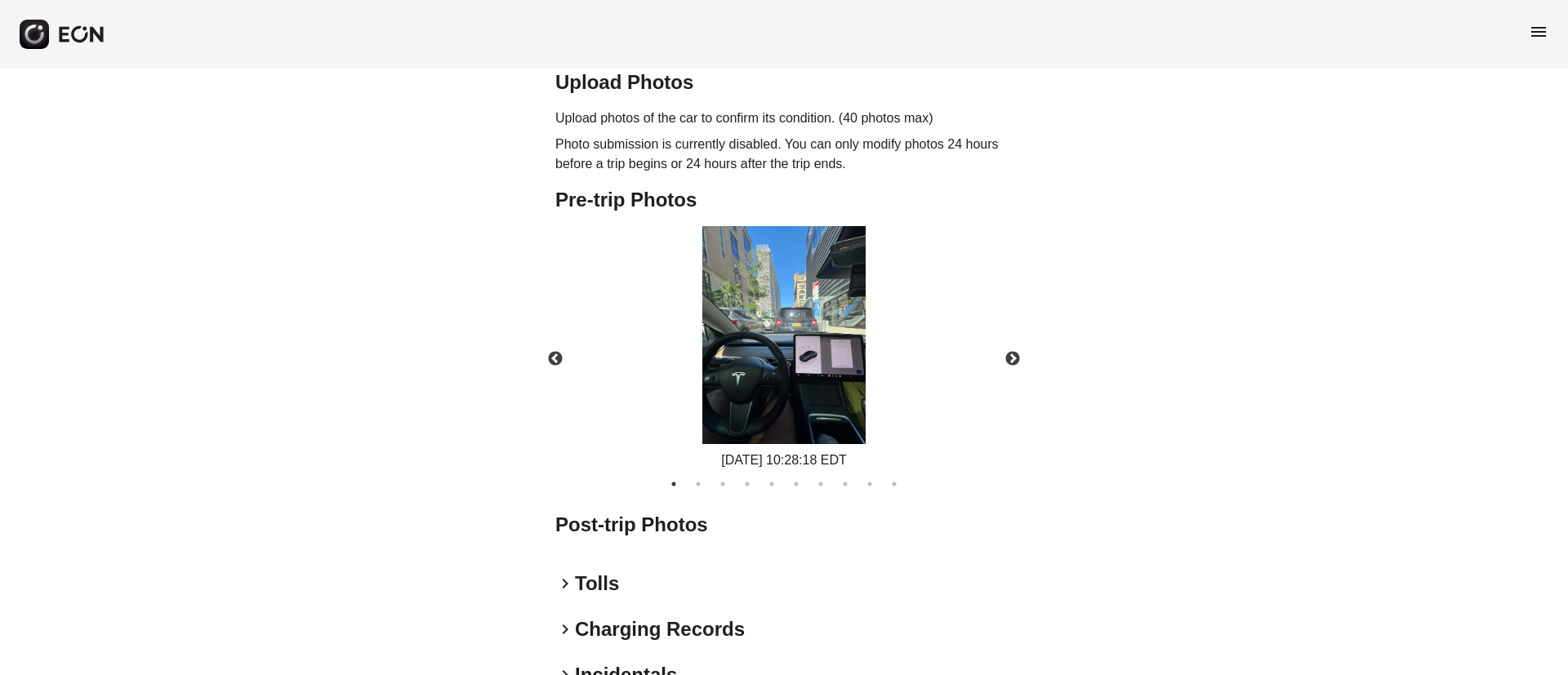
click at [721, 422] on img at bounding box center [783, 335] width 164 height 218
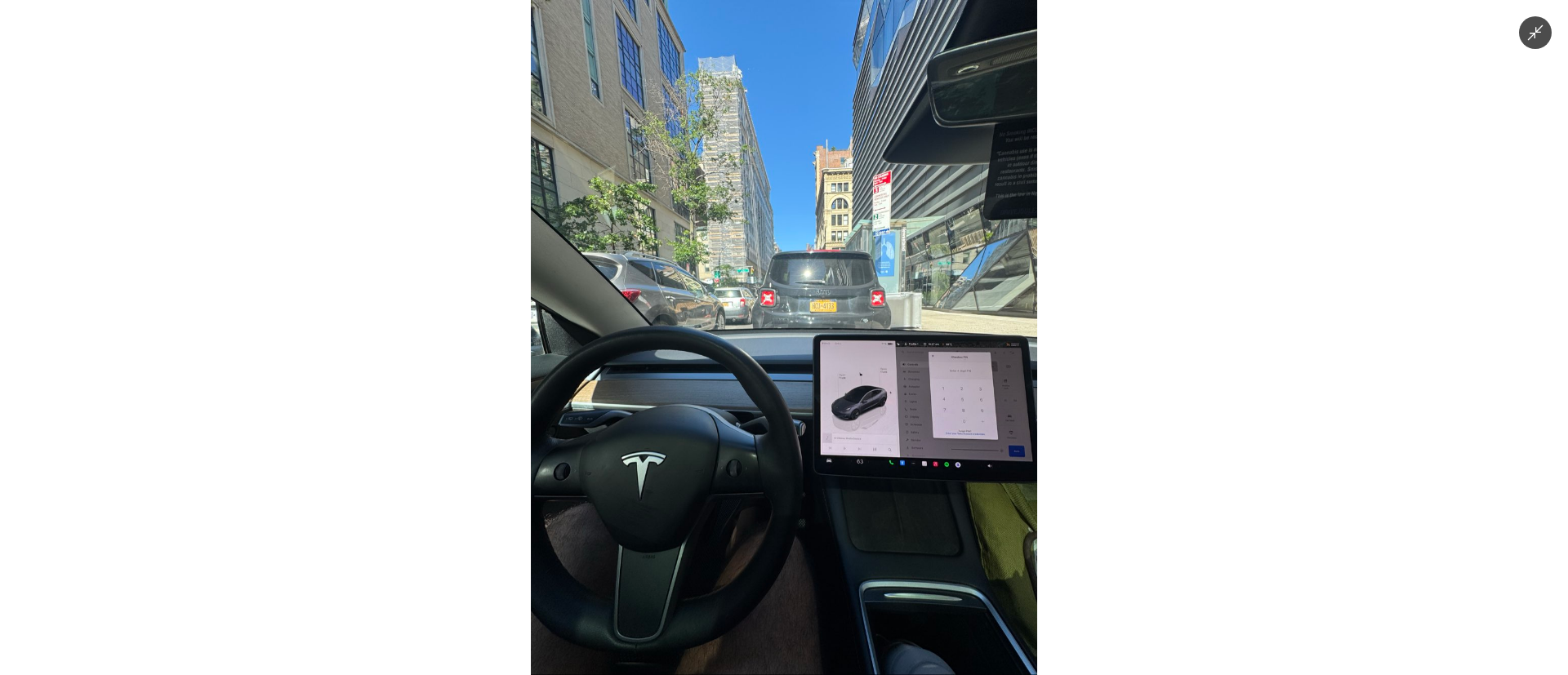
click at [650, 556] on img at bounding box center [783, 338] width 506 height 675
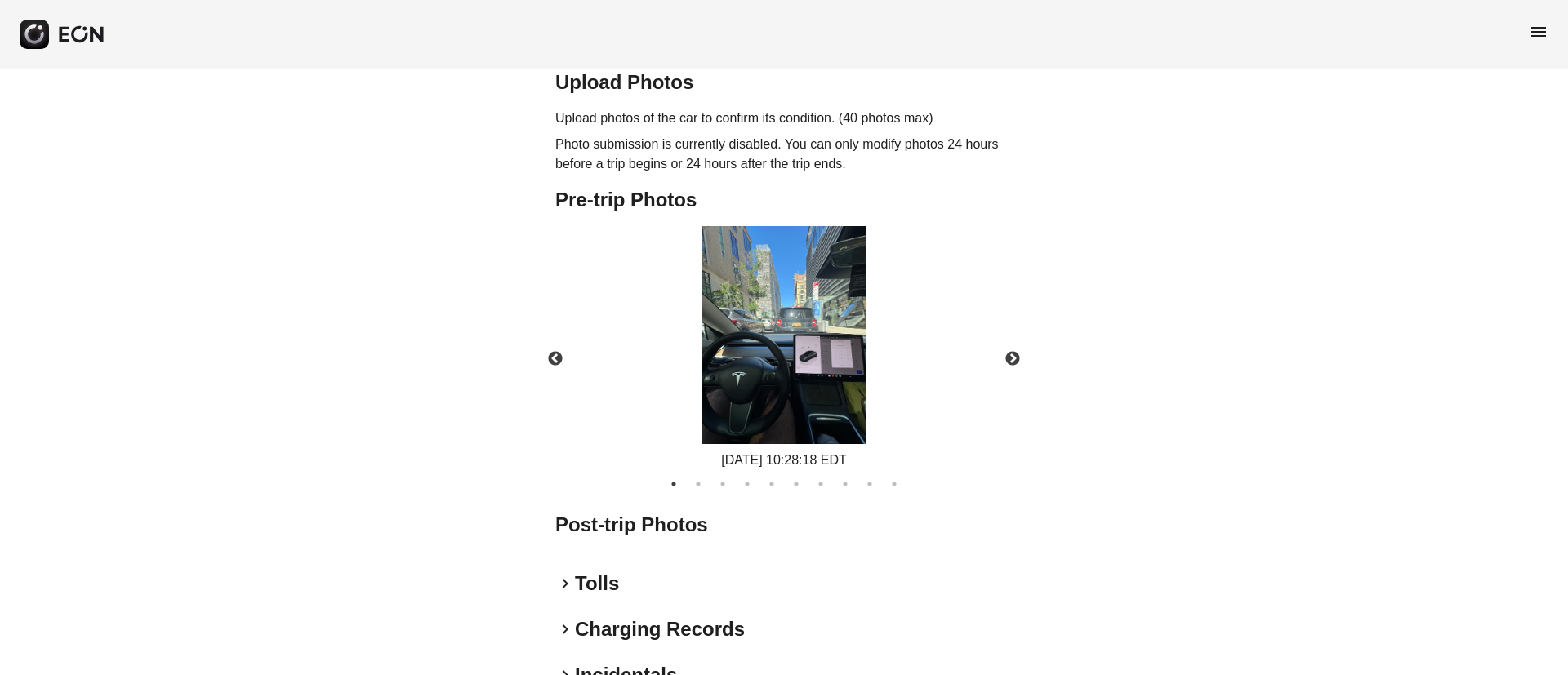
click at [725, 433] on img at bounding box center [783, 335] width 164 height 218
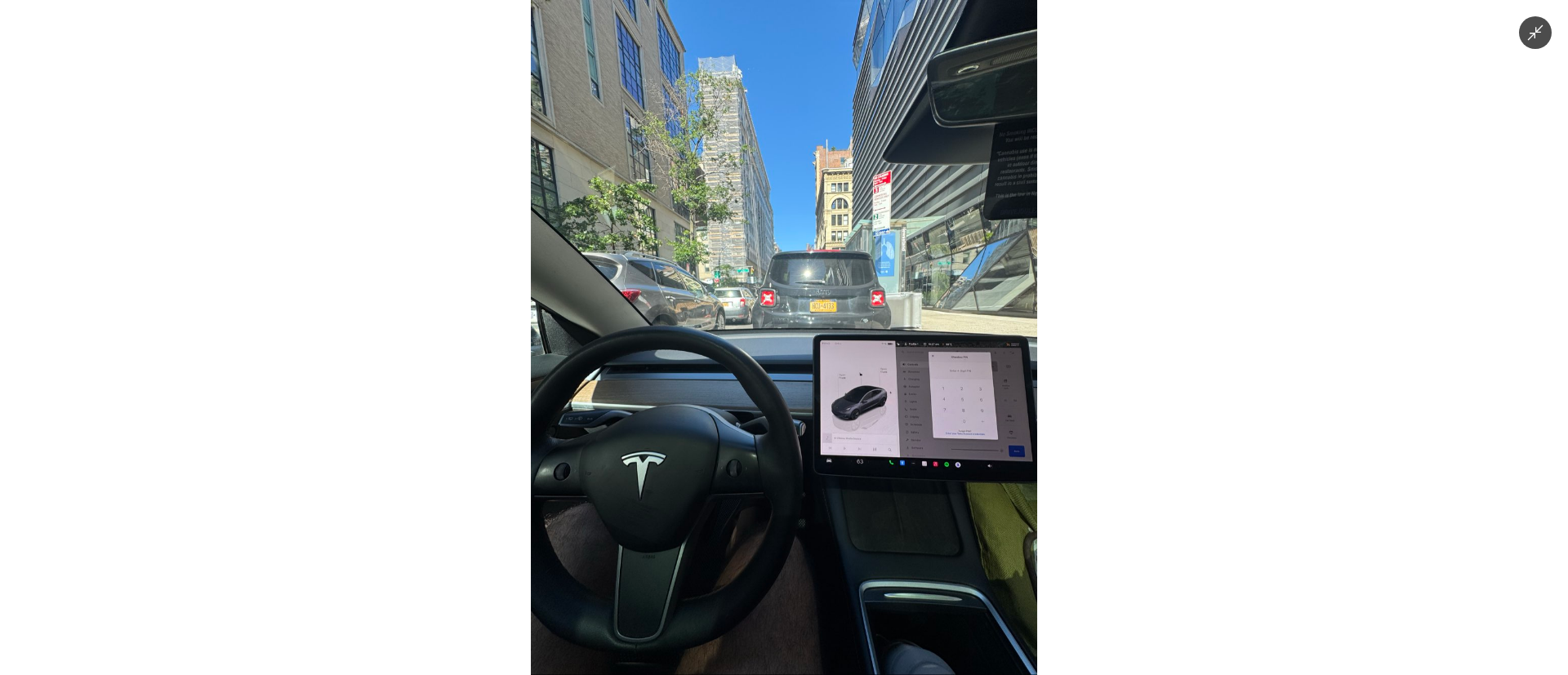
click at [634, 547] on img at bounding box center [783, 338] width 506 height 675
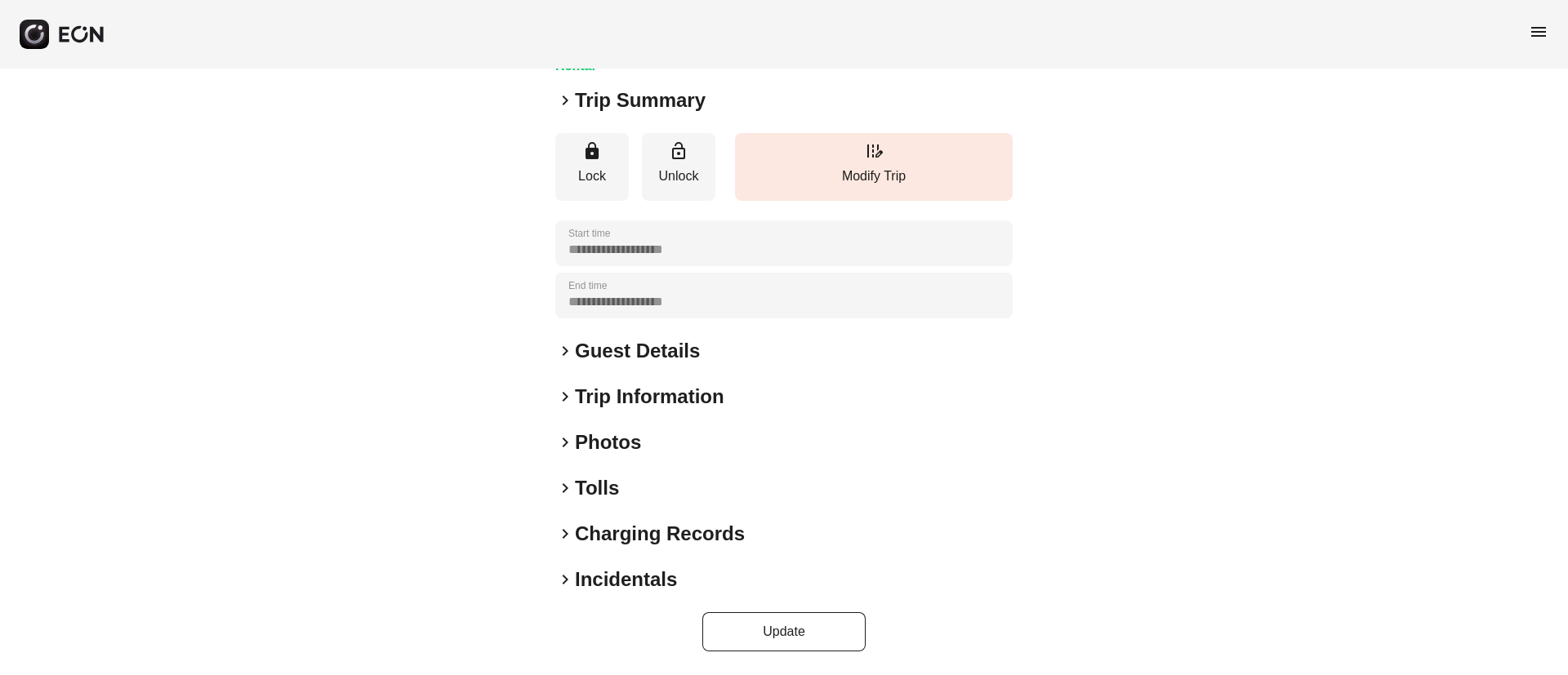
click at [632, 451] on h2 "Photos" at bounding box center [607, 442] width 66 height 26
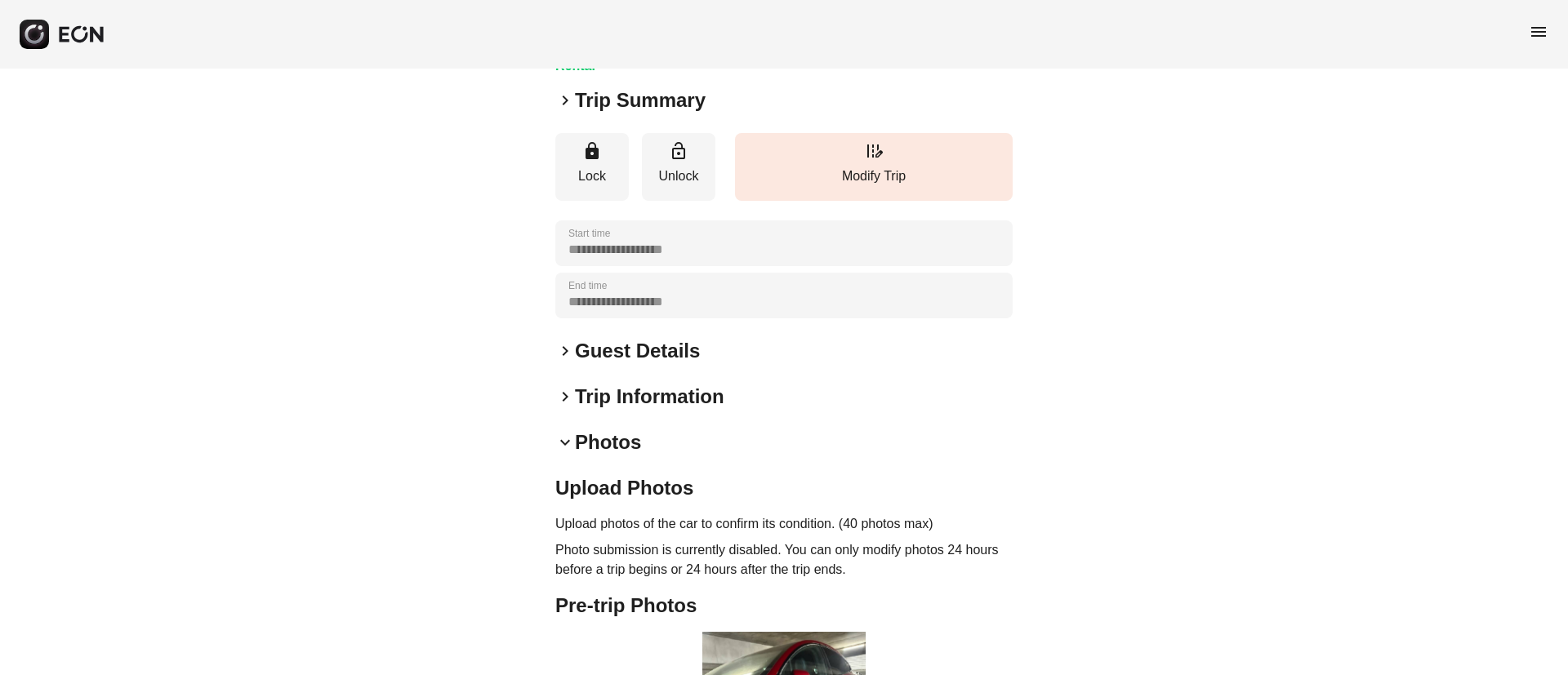
scroll to position [445, 0]
